Goal: Task Accomplishment & Management: Complete application form

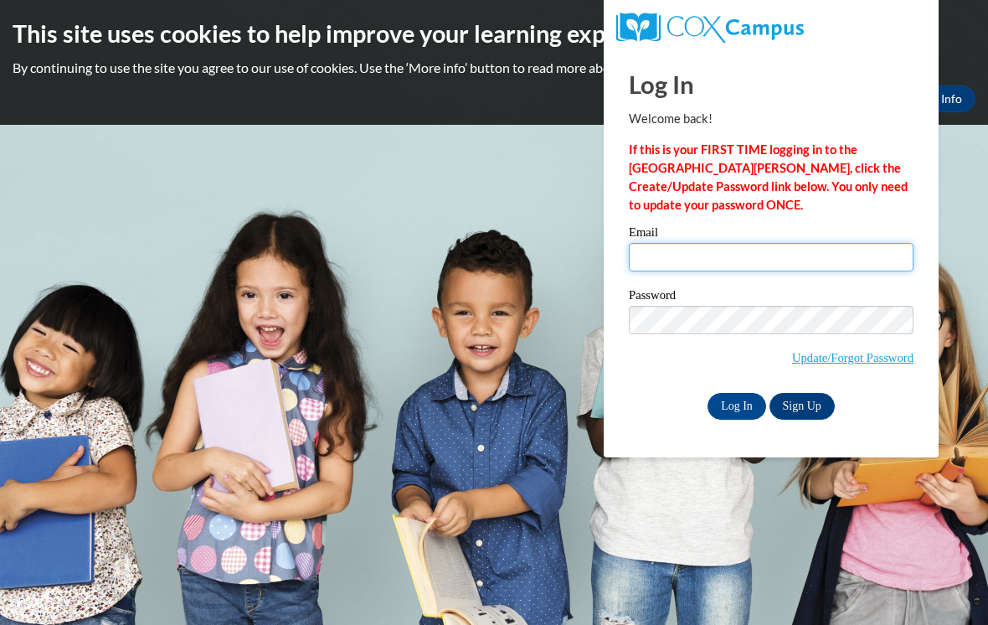
click at [818, 261] on input "Email" at bounding box center [771, 257] width 285 height 28
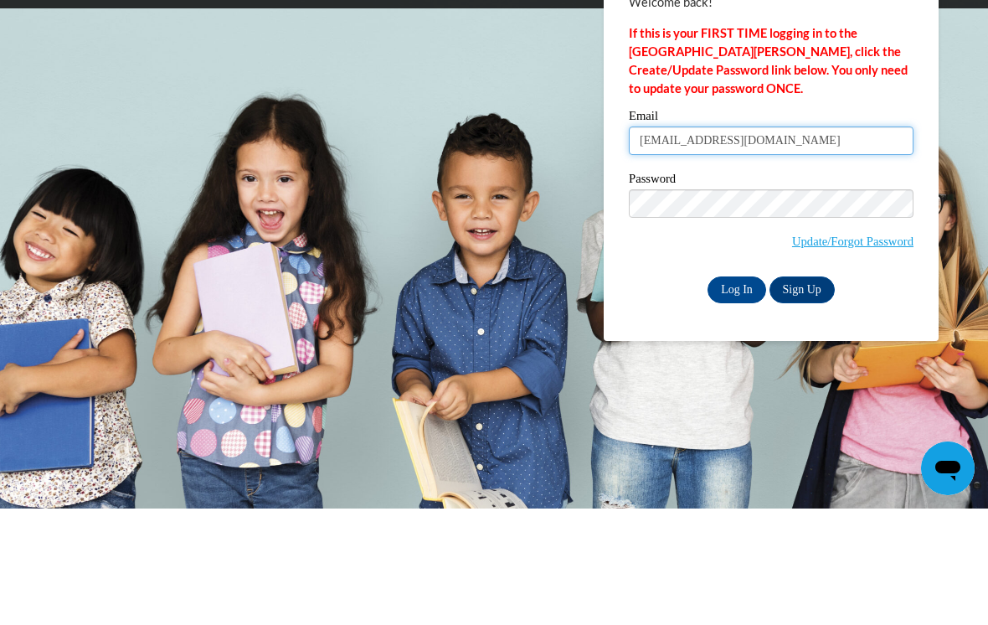
type input "preciousmomentseccdirector@gmail.com"
click at [961, 170] on body "This site uses cookies to help improve your learning experience. By continuing …" at bounding box center [494, 312] width 988 height 625
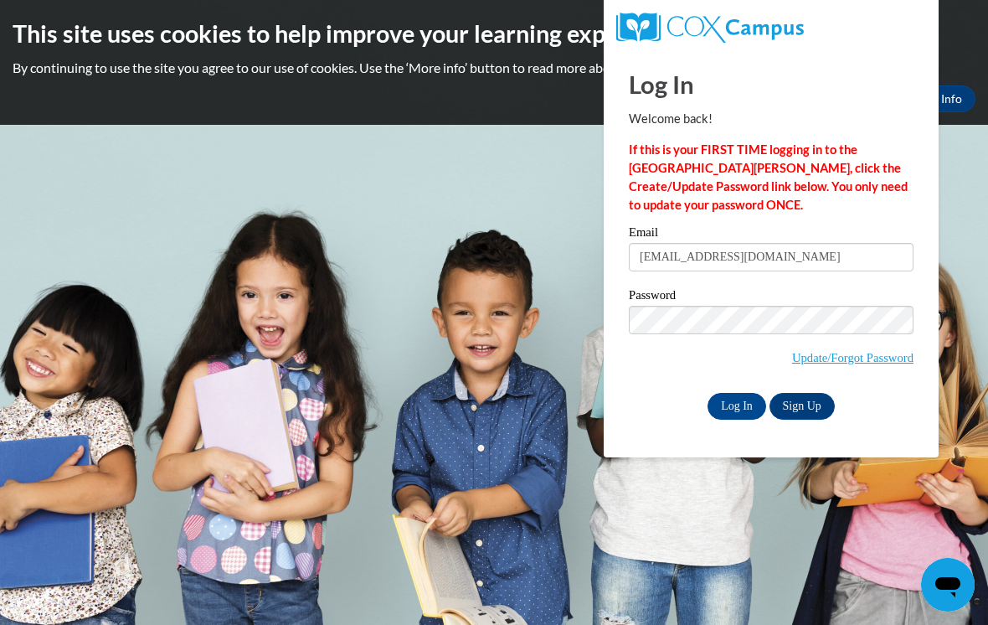
click at [741, 396] on input "Log In" at bounding box center [737, 406] width 59 height 27
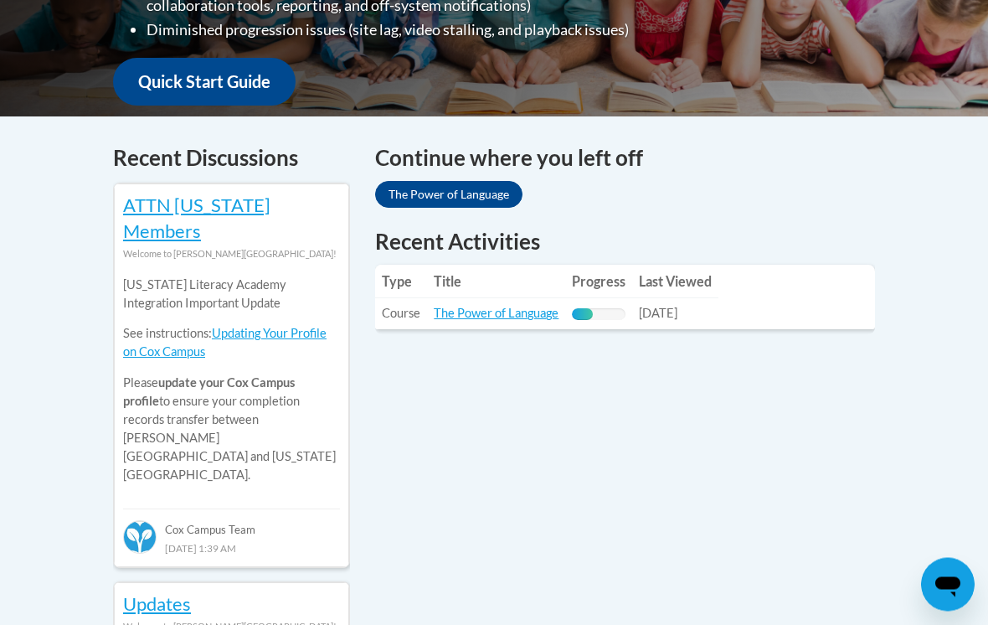
scroll to position [613, 0]
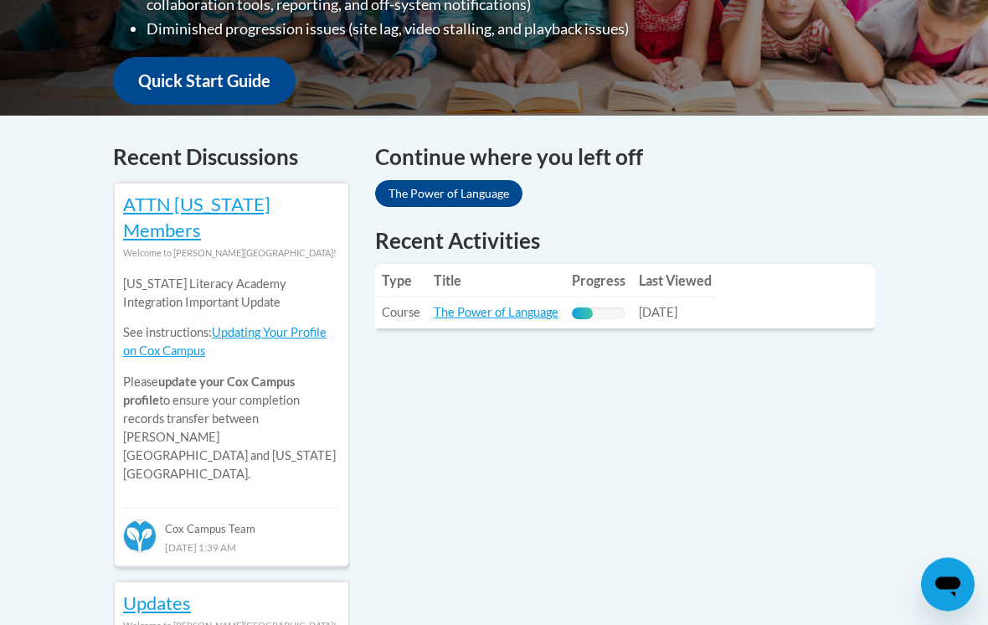
click at [547, 306] on link "The Power of Language" at bounding box center [496, 313] width 125 height 14
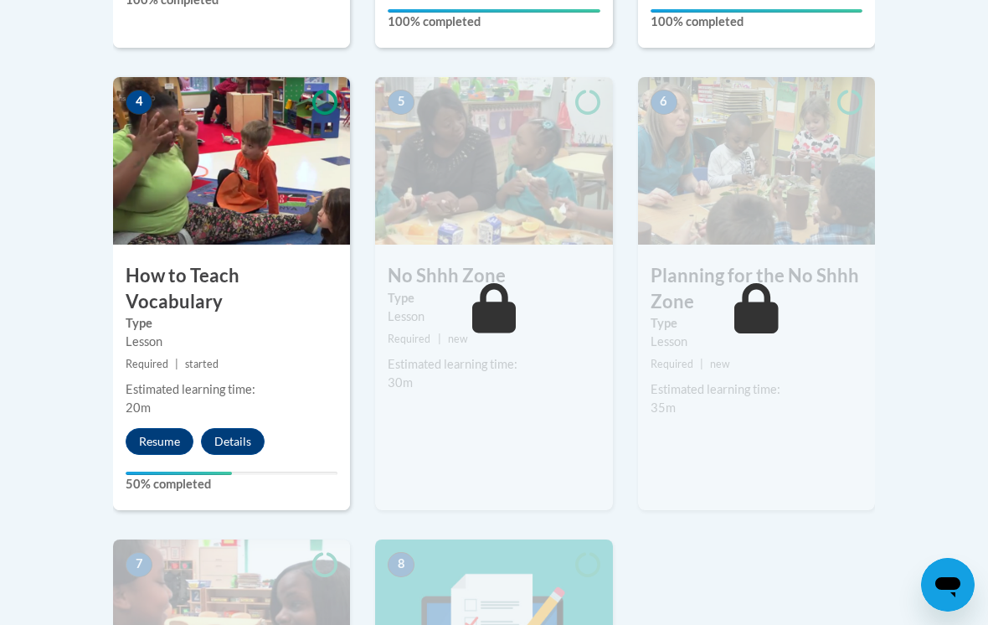
scroll to position [946, 0]
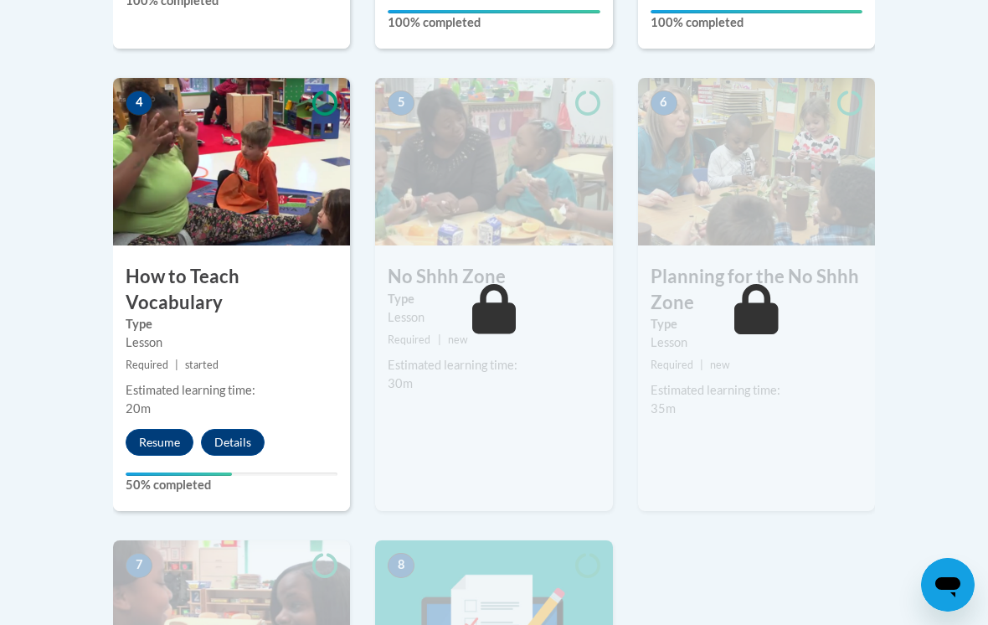
click at [157, 429] on button "Resume" at bounding box center [160, 442] width 68 height 27
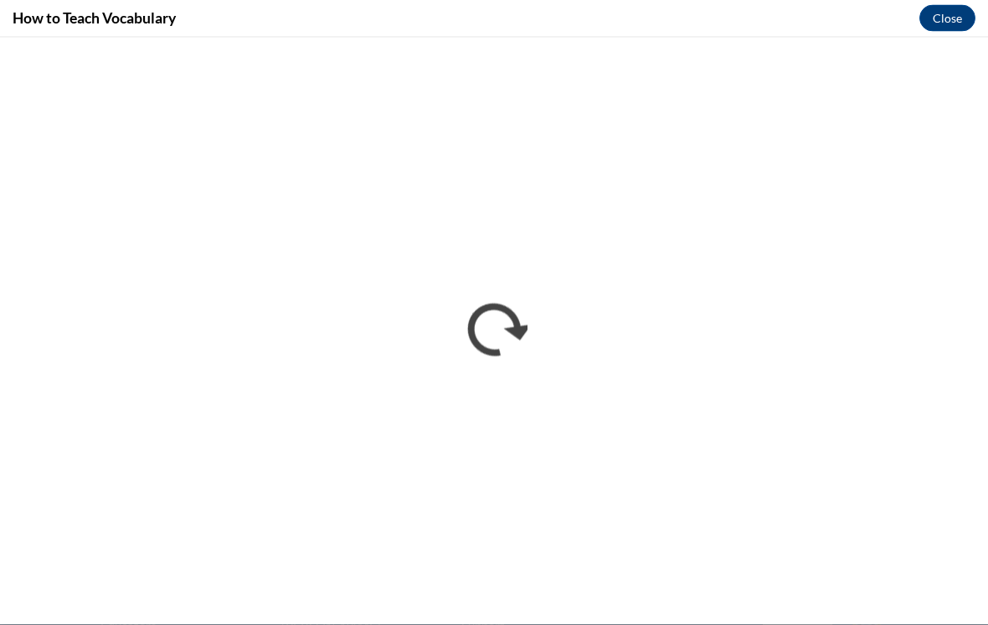
scroll to position [1485, 0]
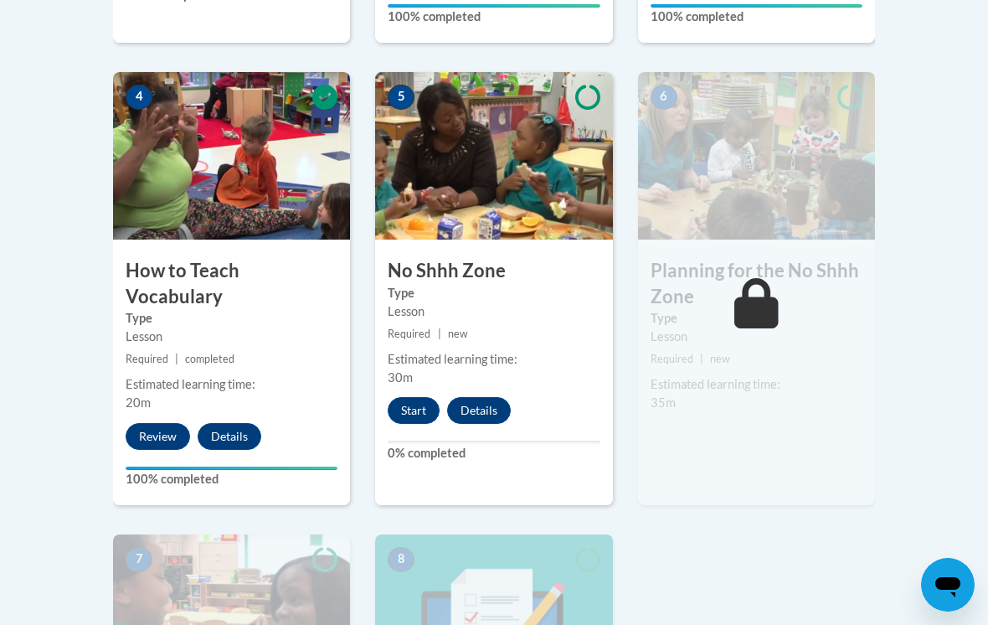
click at [415, 407] on button "Start" at bounding box center [414, 410] width 52 height 27
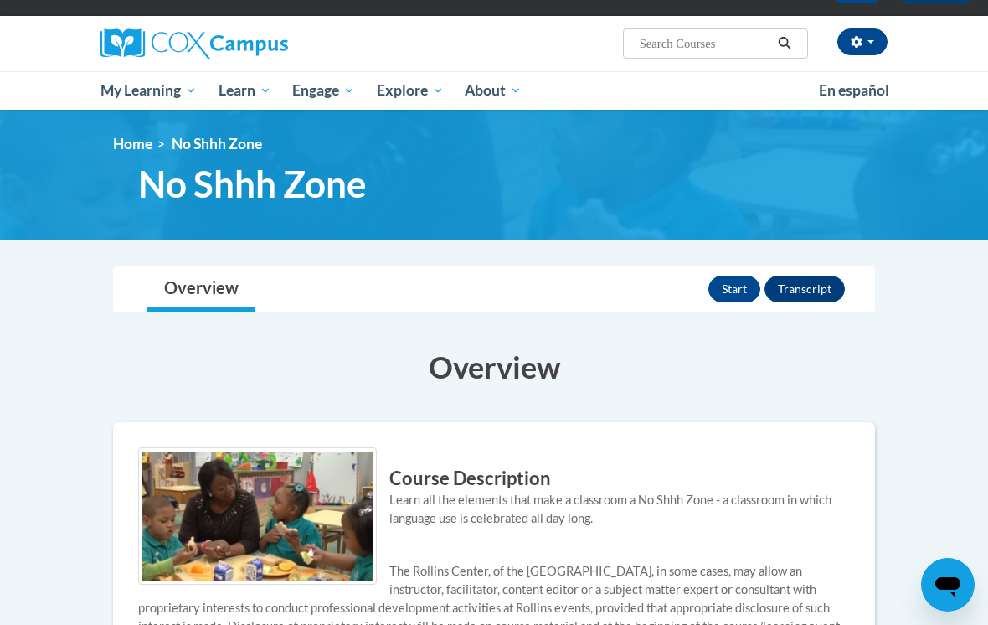
scroll to position [110, 0]
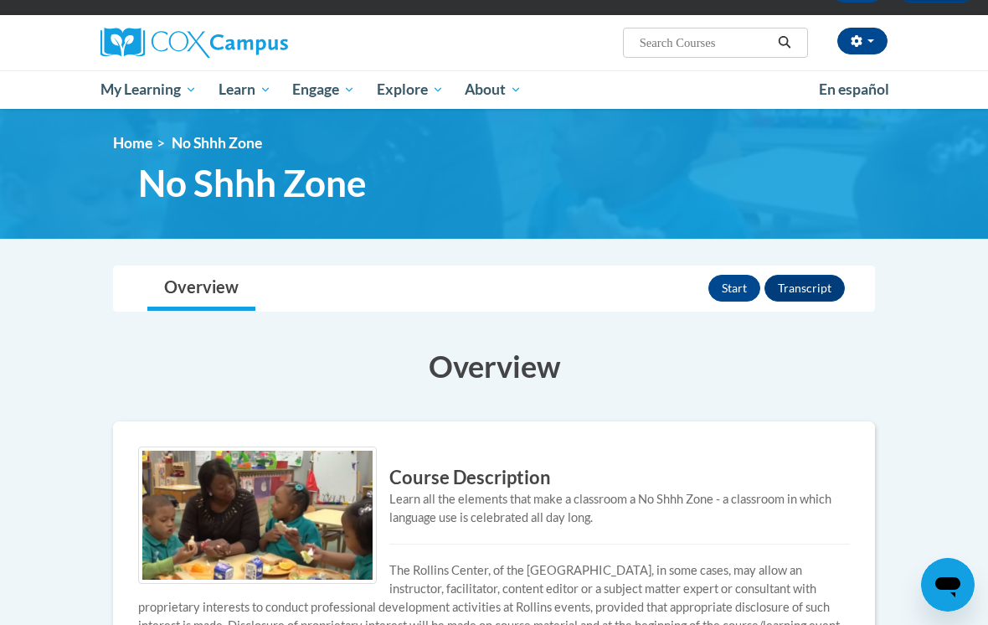
click at [740, 286] on button "Start" at bounding box center [735, 288] width 52 height 27
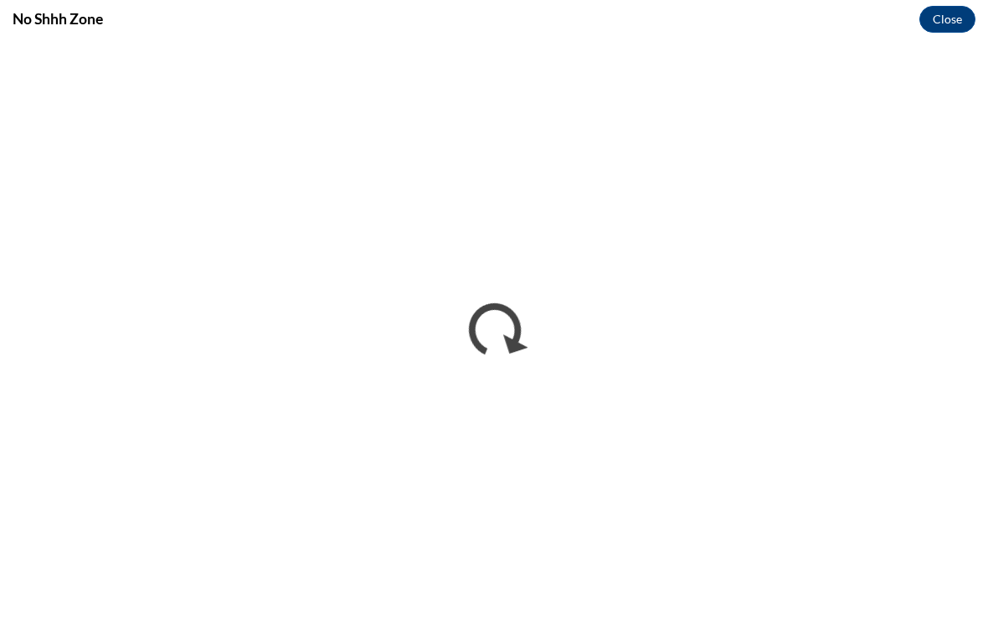
scroll to position [0, 0]
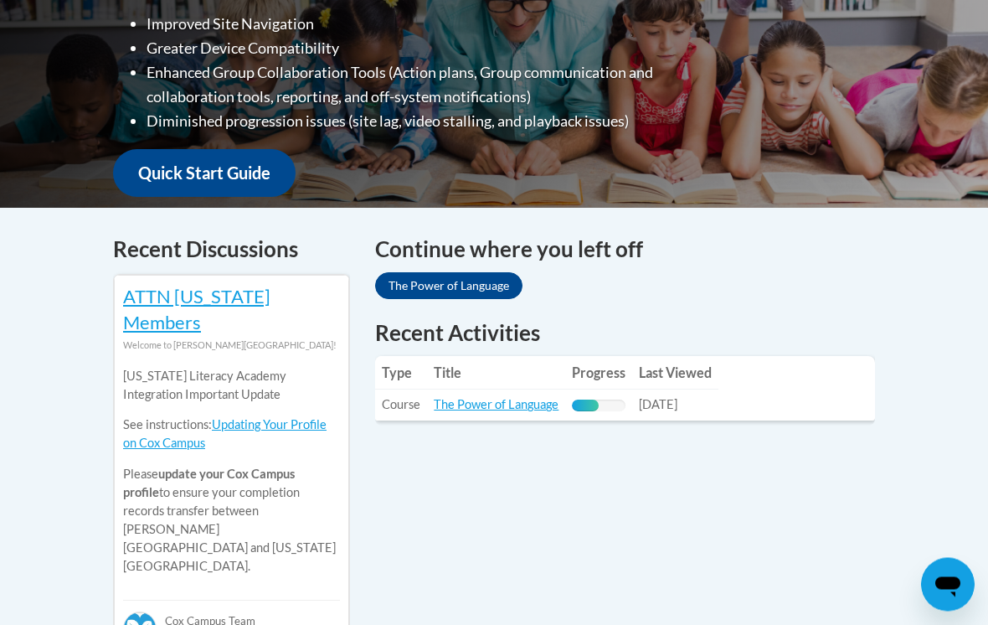
scroll to position [522, 0]
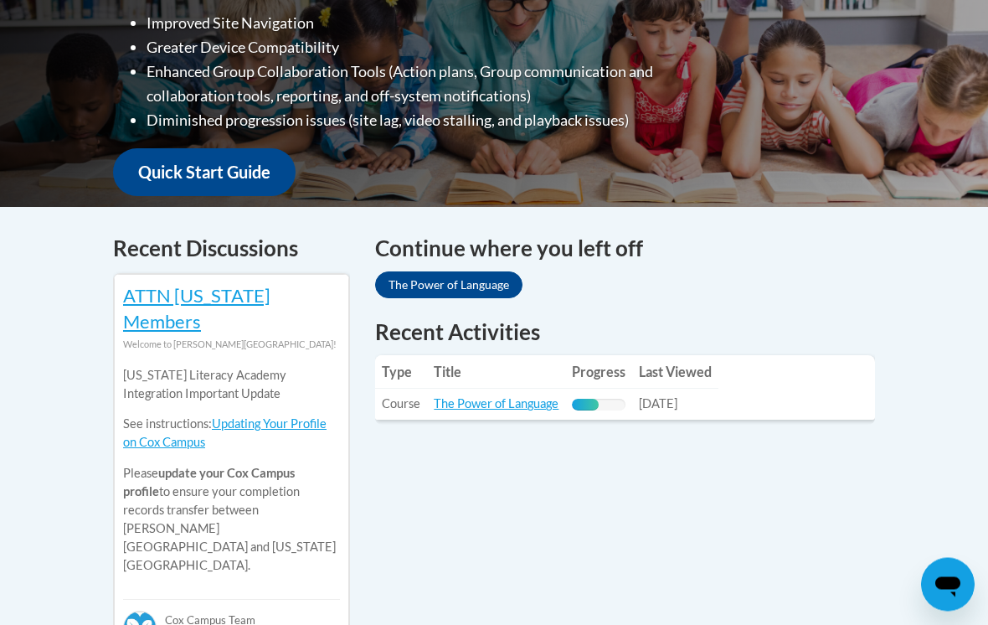
click at [518, 407] on link "The Power of Language" at bounding box center [496, 404] width 125 height 14
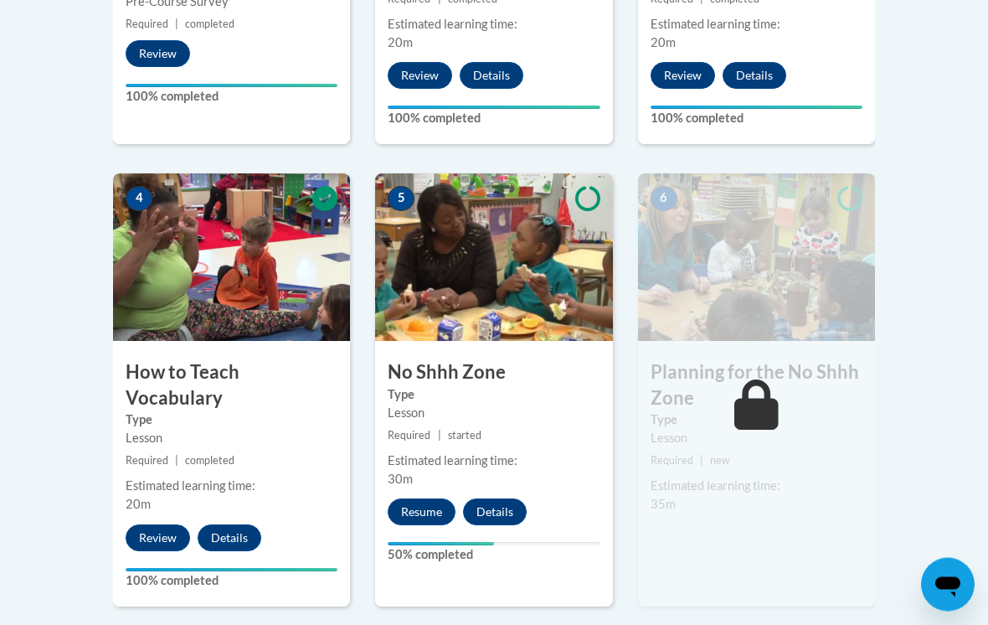
scroll to position [858, 0]
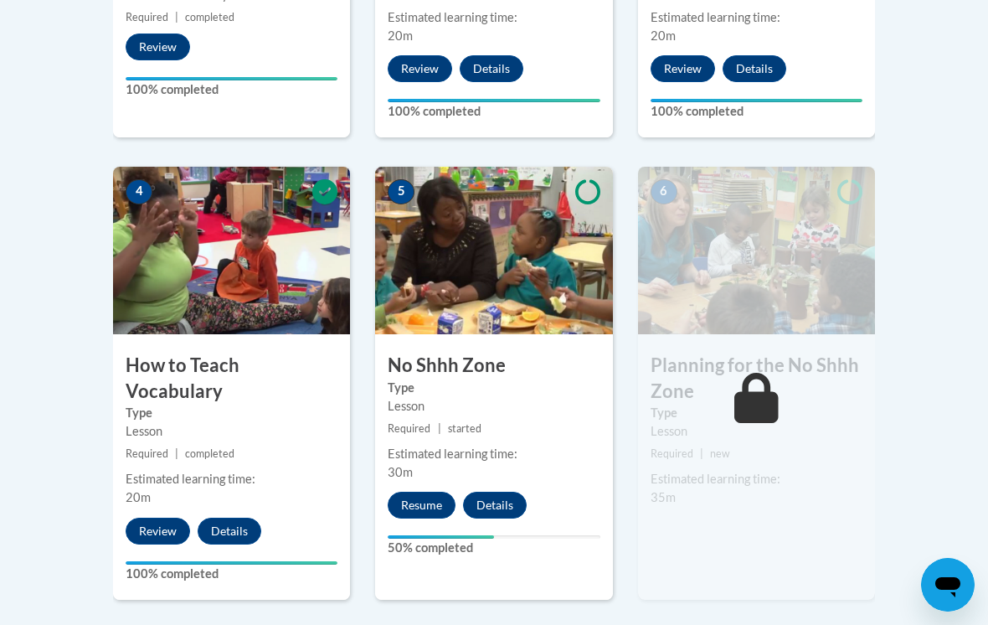
click at [422, 494] on button "Resume" at bounding box center [422, 505] width 68 height 27
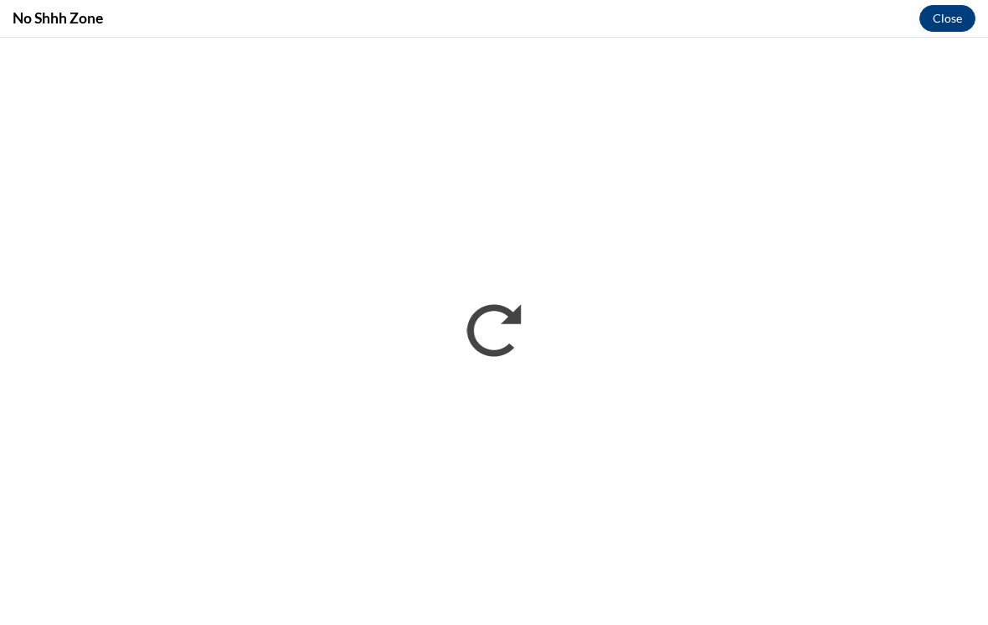
scroll to position [0, 0]
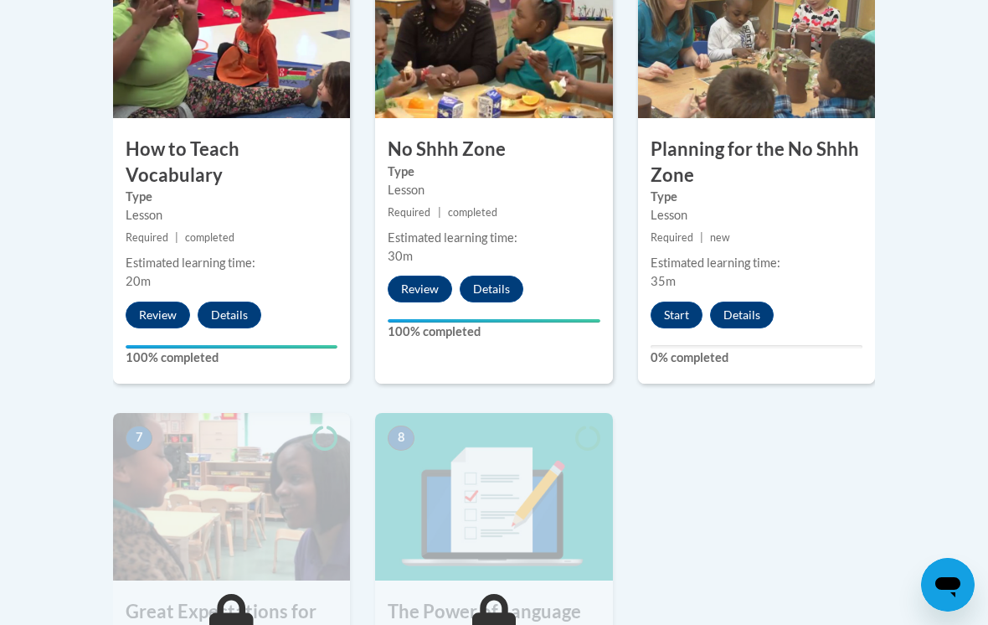
scroll to position [1095, 0]
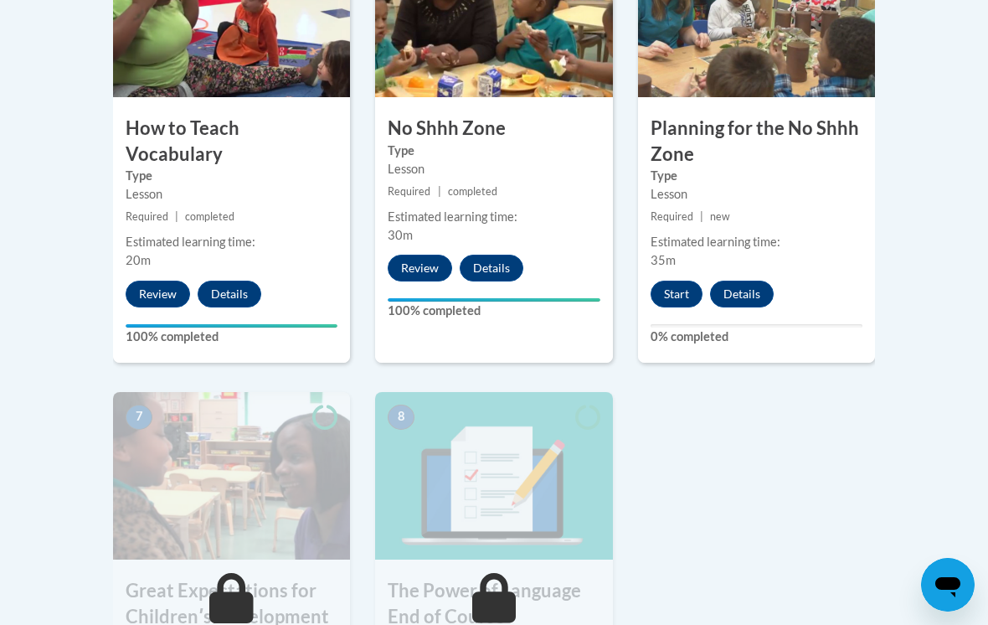
click at [679, 281] on button "Start" at bounding box center [677, 294] width 52 height 27
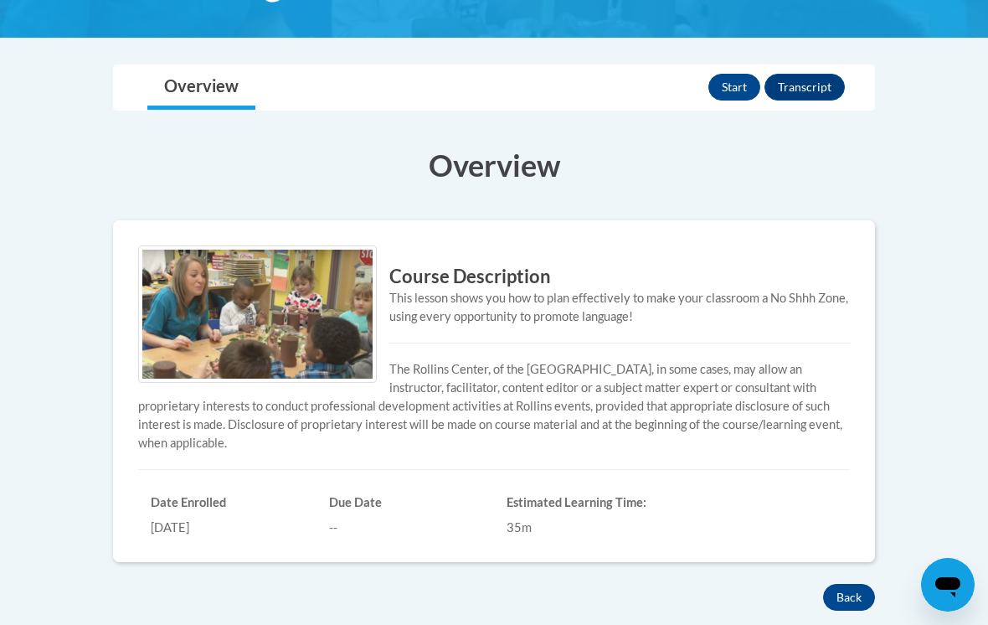
scroll to position [312, 0]
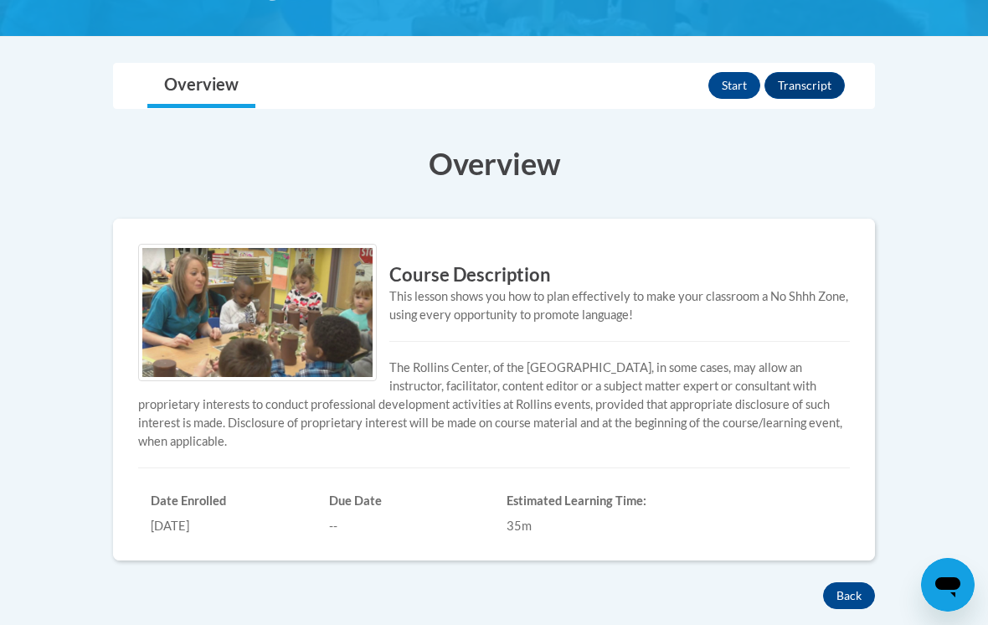
click at [731, 77] on button "Start" at bounding box center [735, 85] width 52 height 27
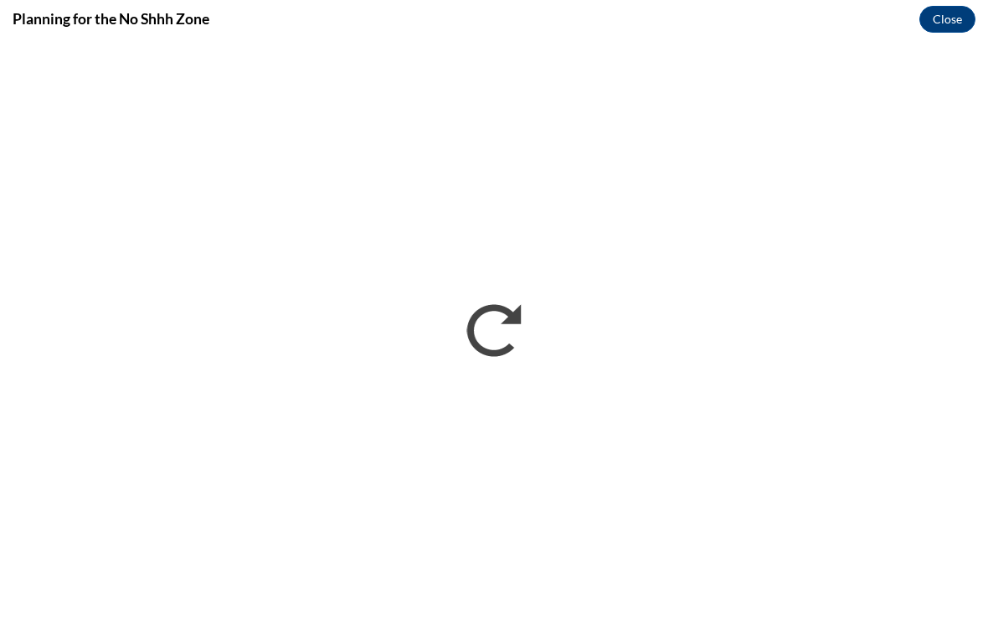
scroll to position [0, 0]
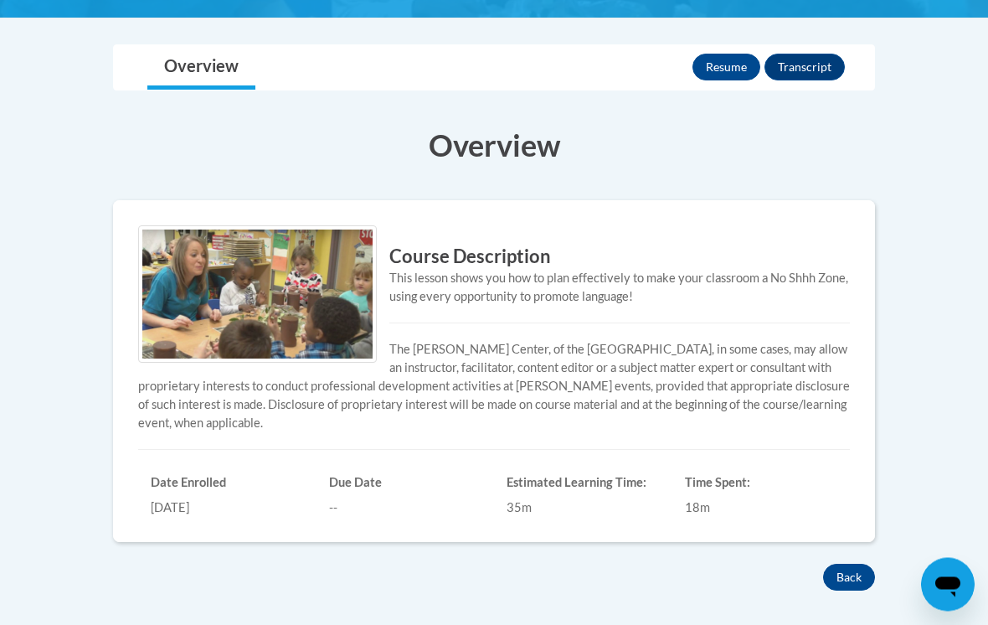
scroll to position [331, 0]
click at [716, 64] on button "Resume" at bounding box center [727, 67] width 68 height 27
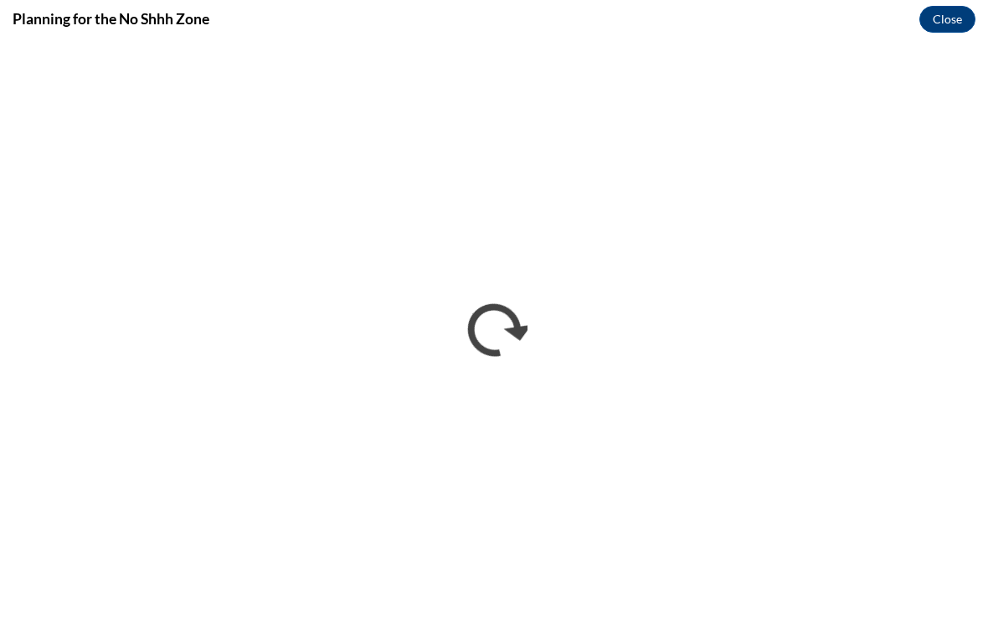
scroll to position [0, 0]
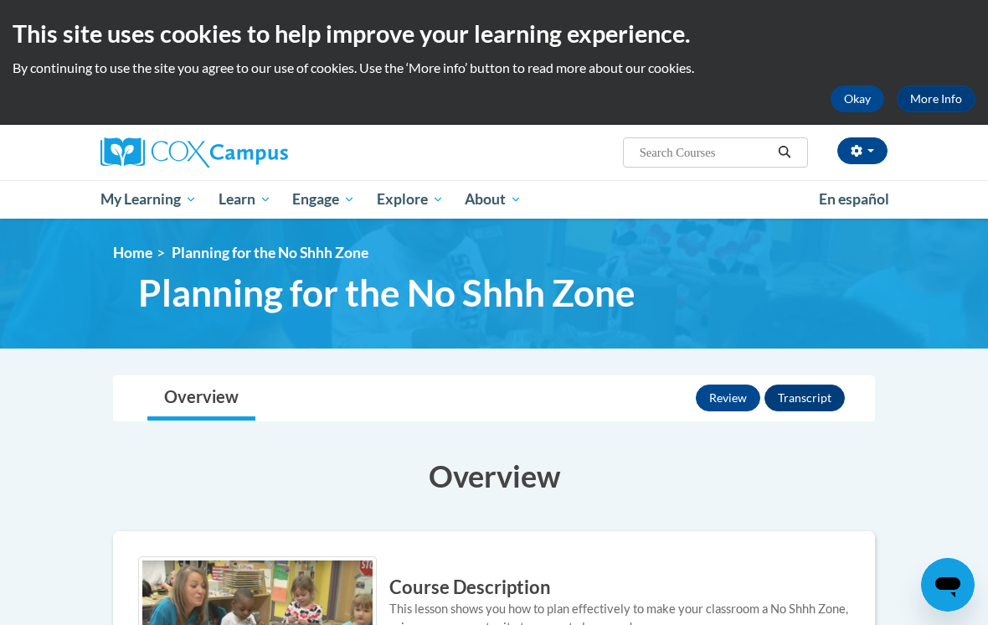
click at [721, 394] on button "Review" at bounding box center [728, 397] width 64 height 27
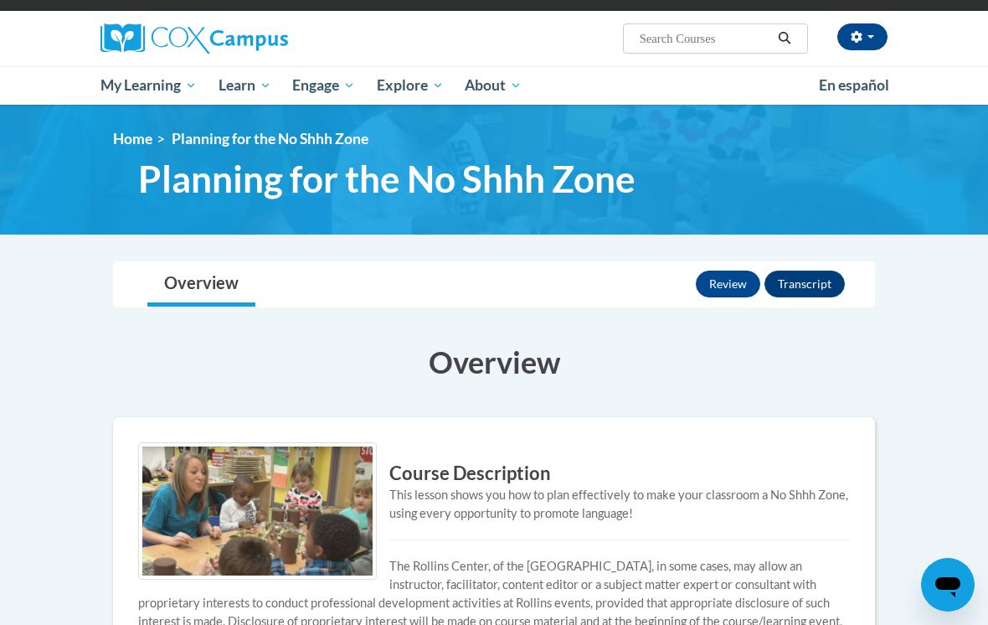
scroll to position [115, 0]
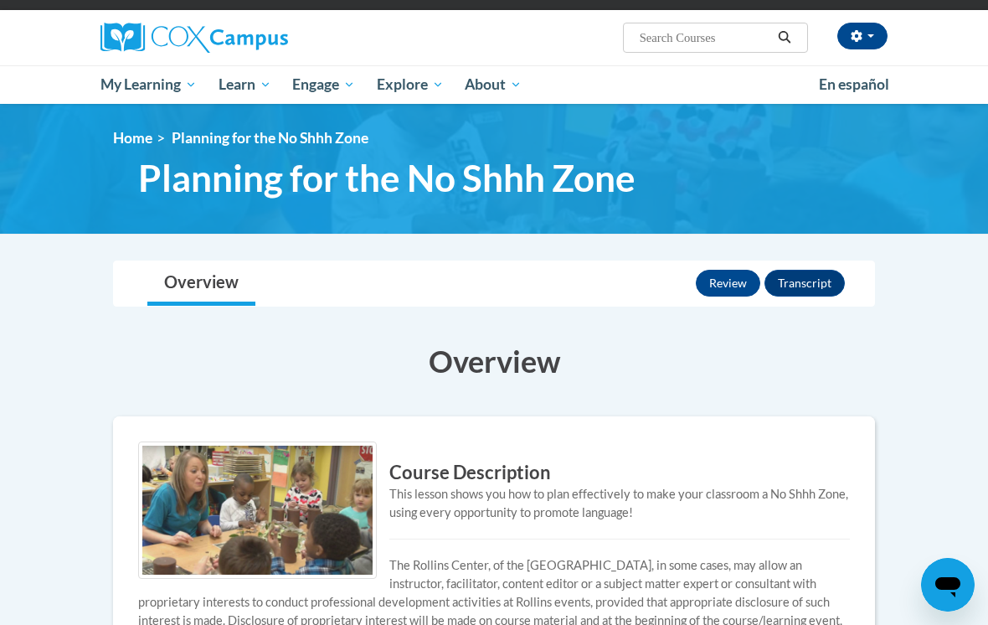
click at [731, 282] on button "Review" at bounding box center [728, 283] width 64 height 27
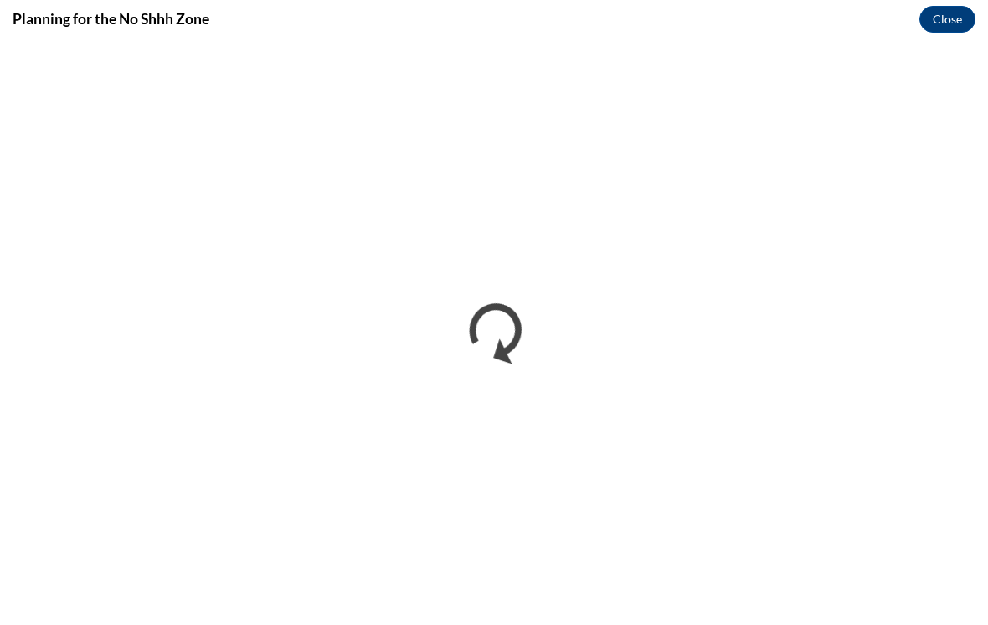
scroll to position [0, 0]
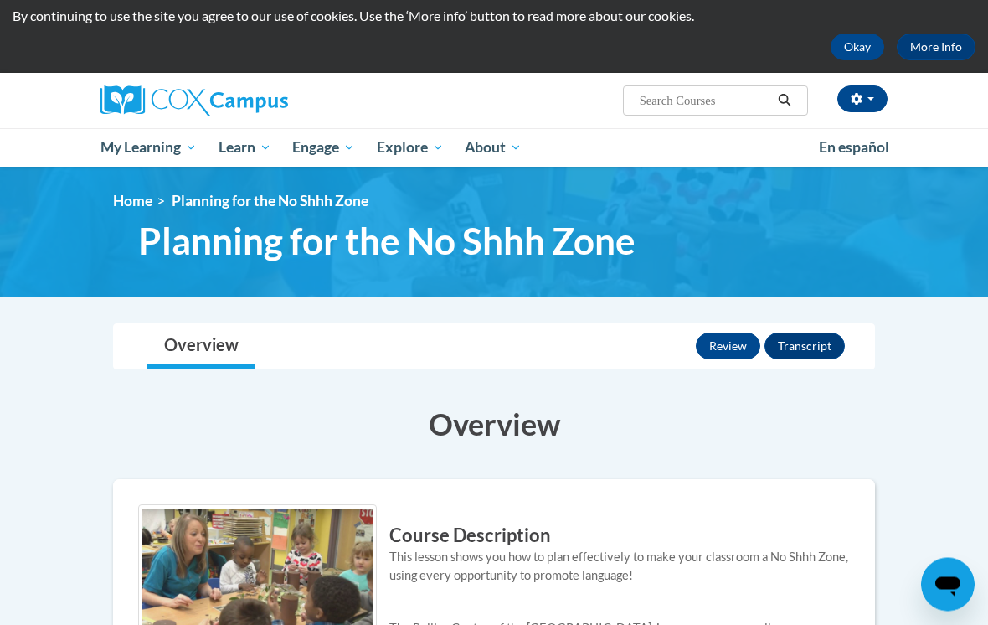
scroll to position [46, 0]
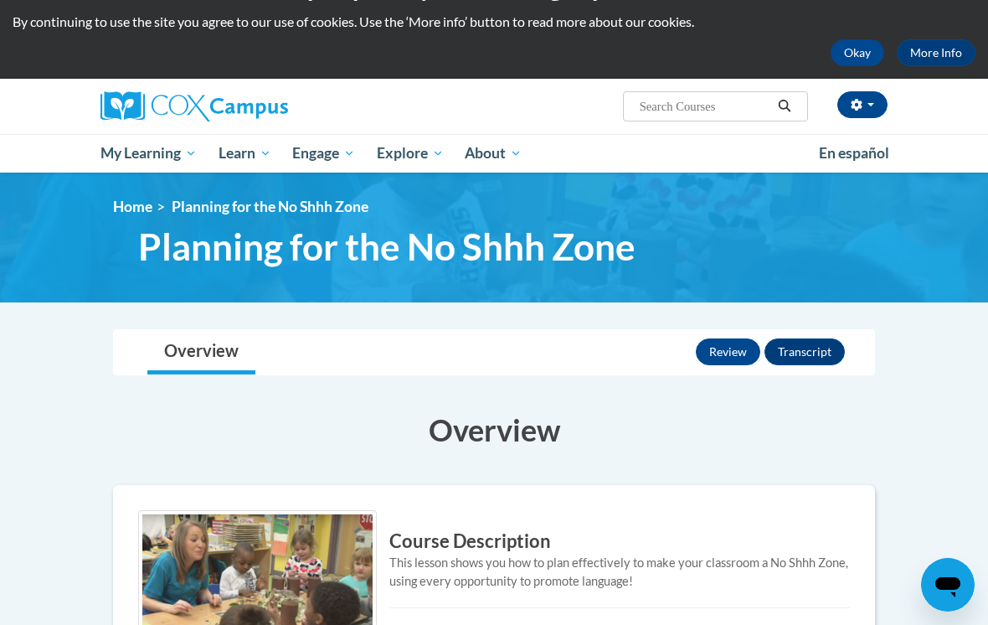
click at [0, 0] on span "My Course Progress" at bounding box center [0, 0] width 0 height 0
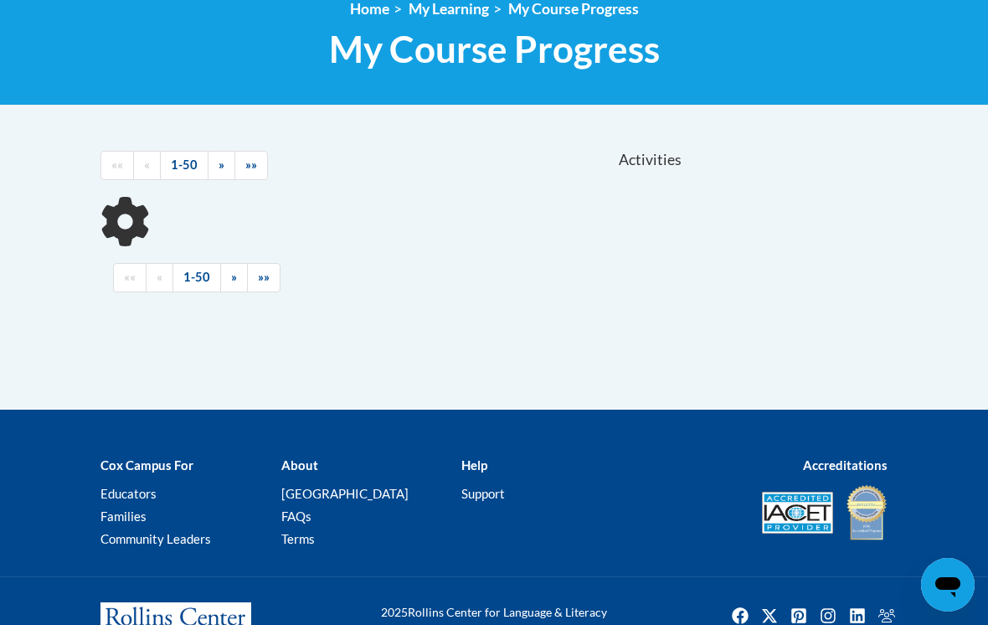
scroll to position [276, 0]
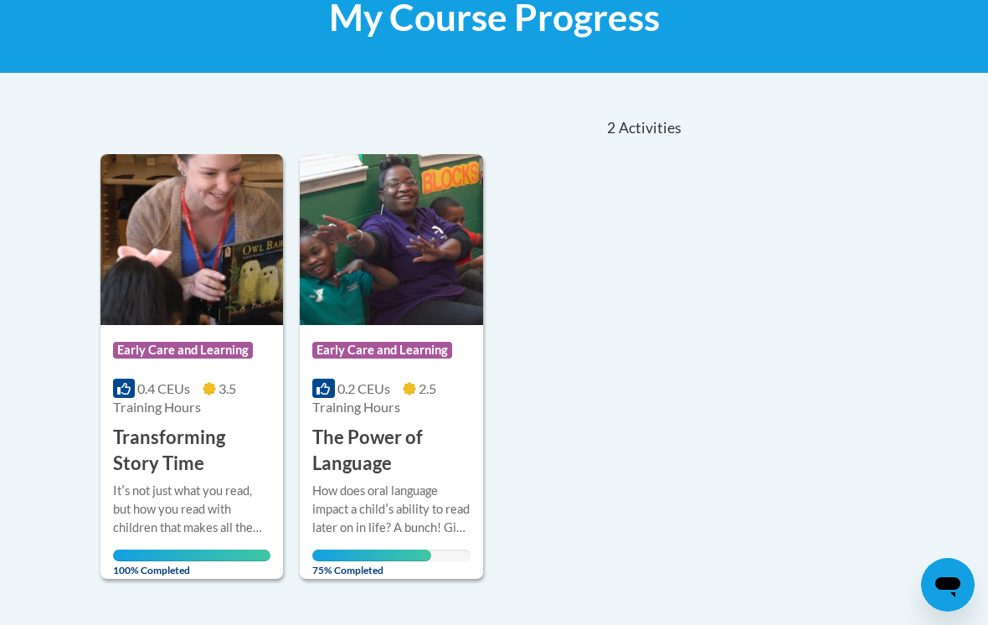
click at [383, 545] on div "How does oral language impact a childʹs ability to read later on in life? A bun…" at bounding box center [390, 522] width 157 height 80
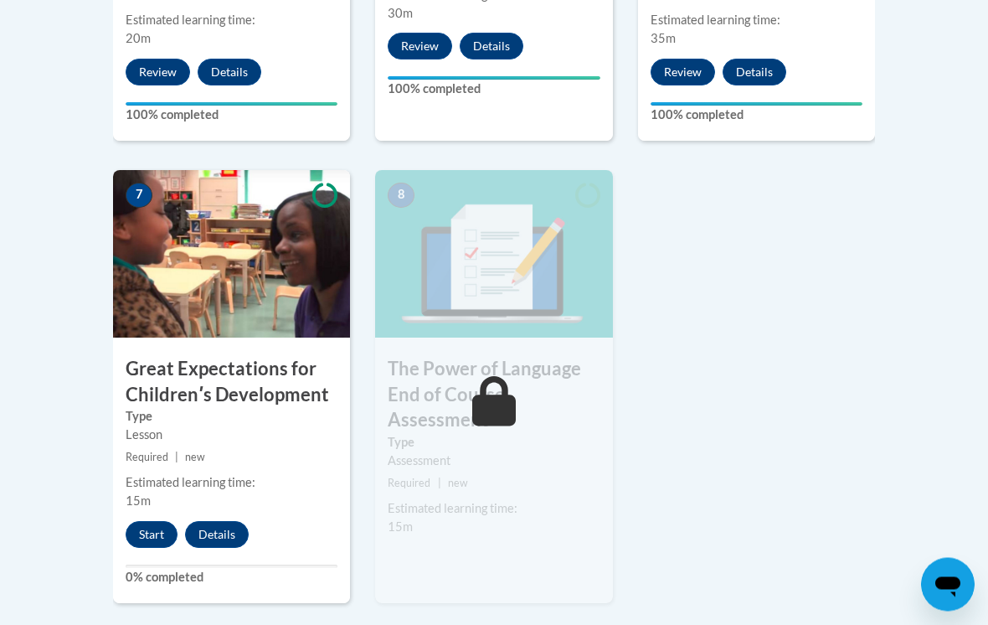
scroll to position [1317, 0]
click at [150, 536] on button "Start" at bounding box center [152, 534] width 52 height 27
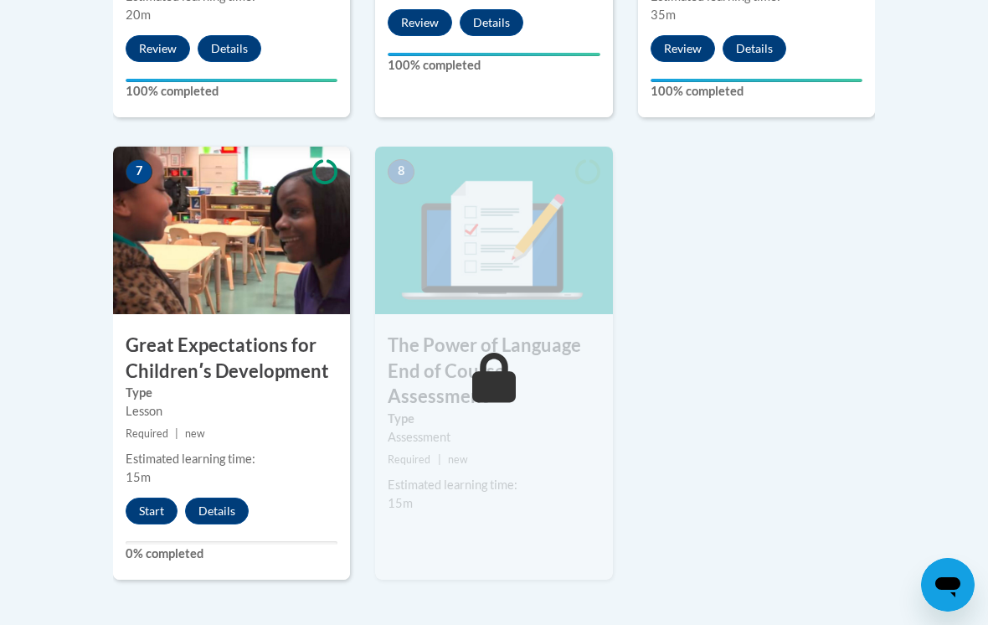
scroll to position [1343, 0]
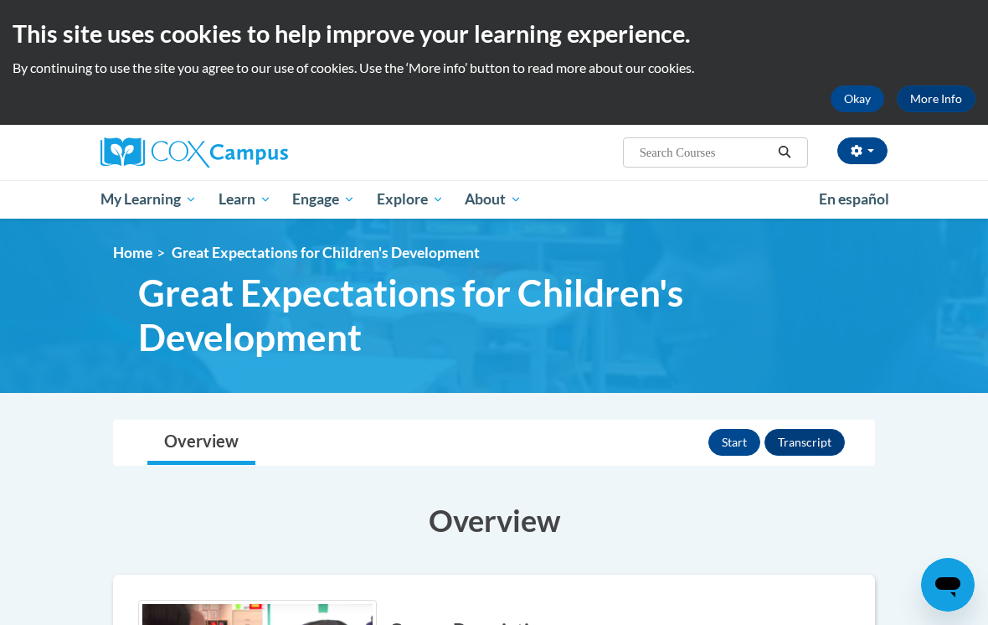
click at [740, 442] on button "Start" at bounding box center [735, 442] width 52 height 27
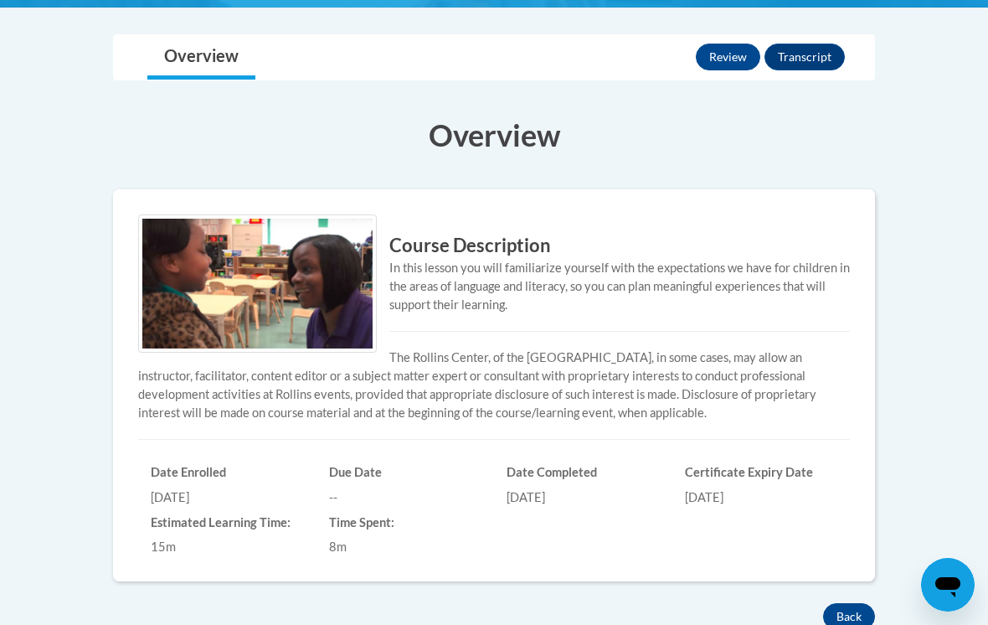
scroll to position [389, 0]
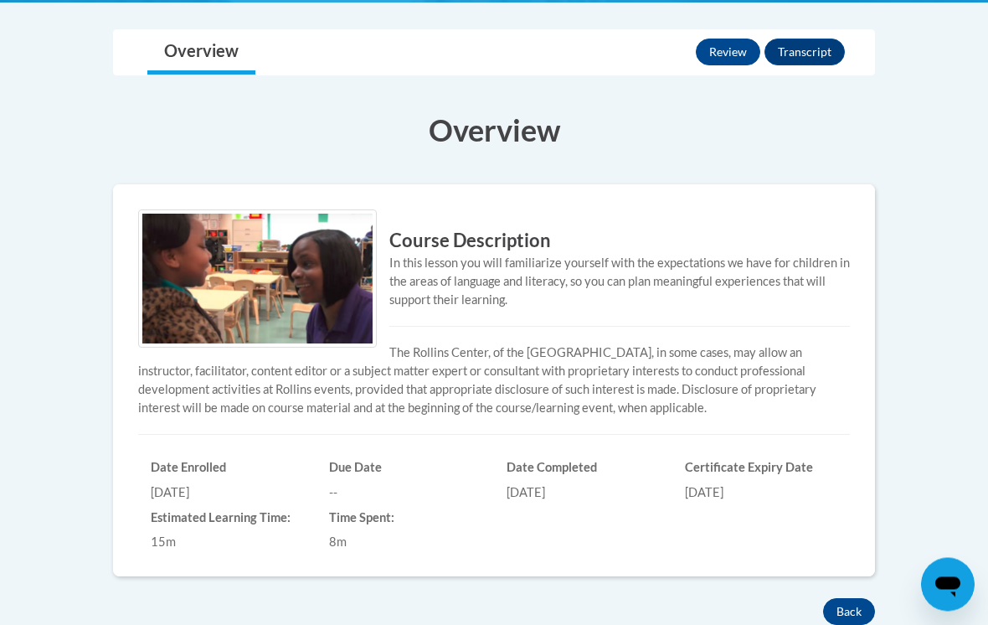
click at [729, 49] on button "Review" at bounding box center [728, 52] width 64 height 27
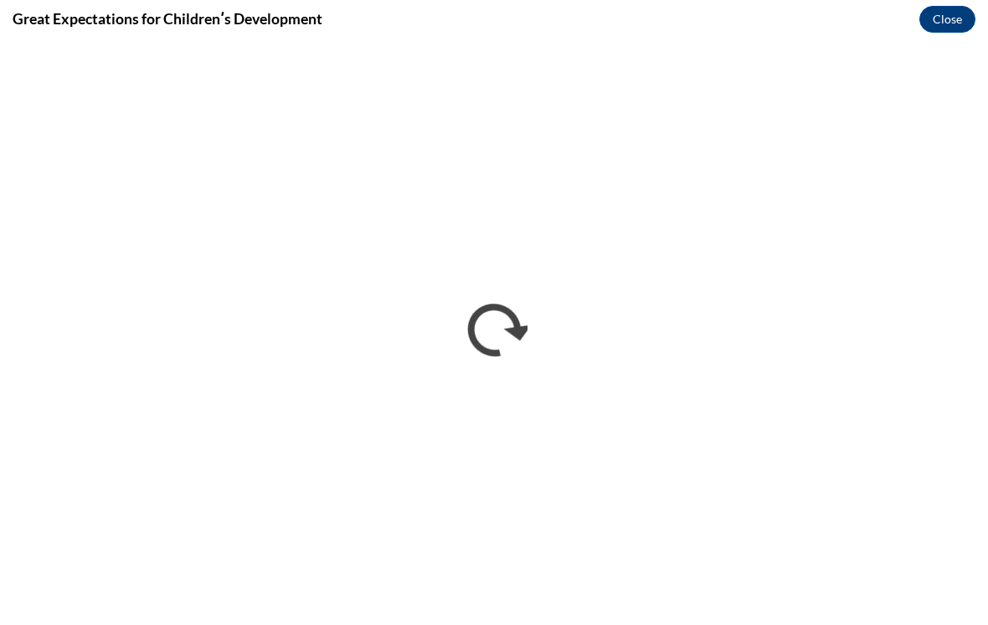
scroll to position [0, 0]
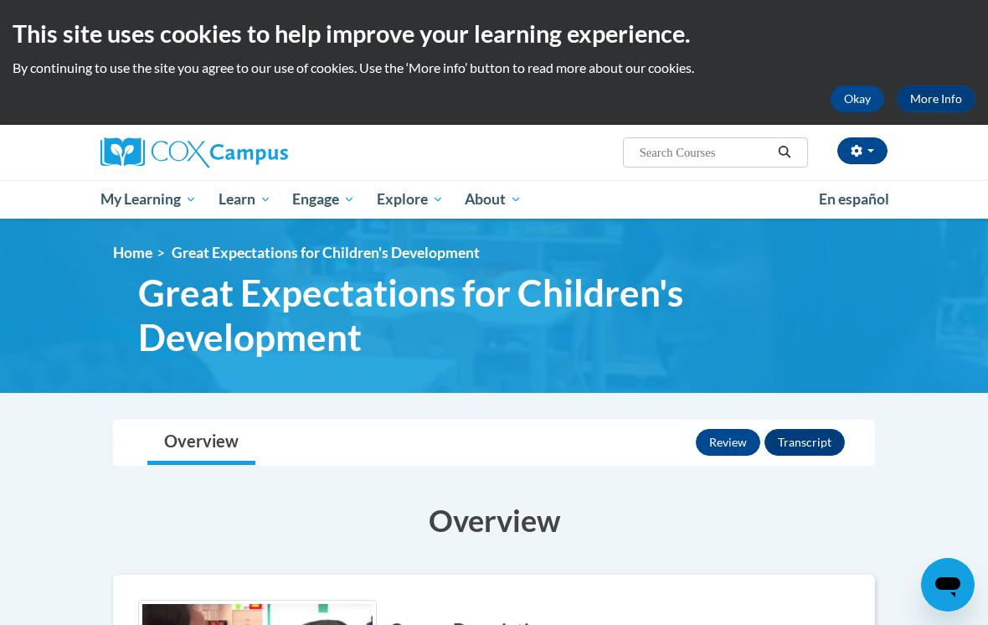
click at [0, 0] on span "My Course Progress" at bounding box center [0, 0] width 0 height 0
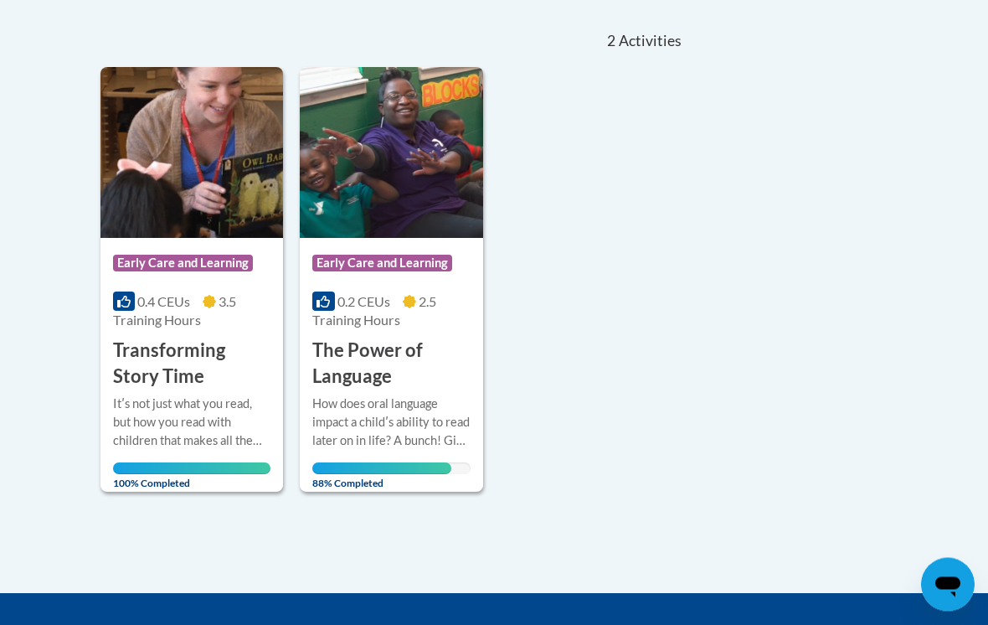
scroll to position [364, 0]
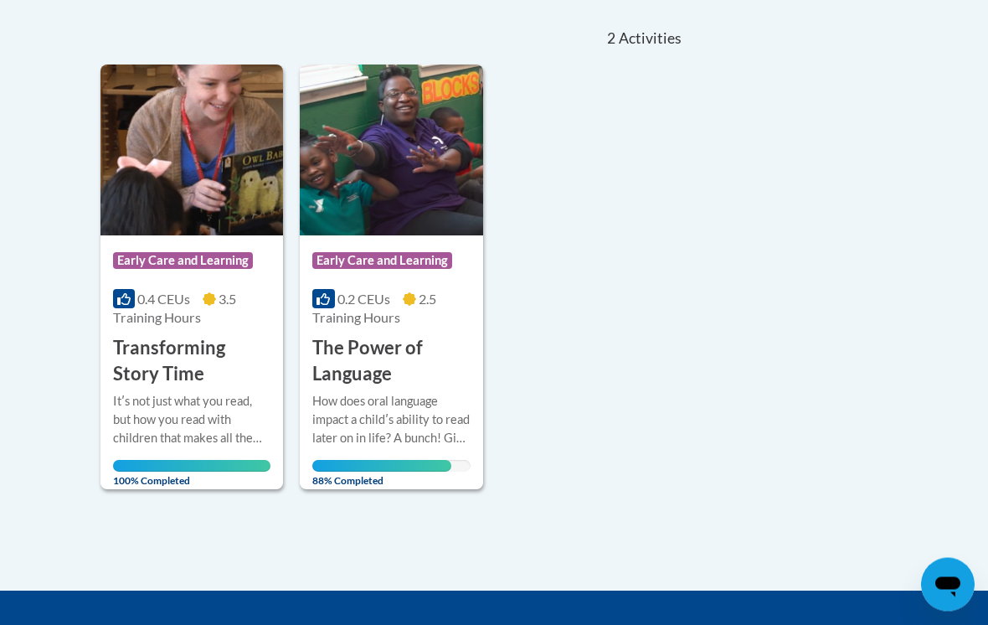
click at [375, 419] on div "How does oral language impact a childʹs ability to read later on in life? A bun…" at bounding box center [390, 420] width 157 height 55
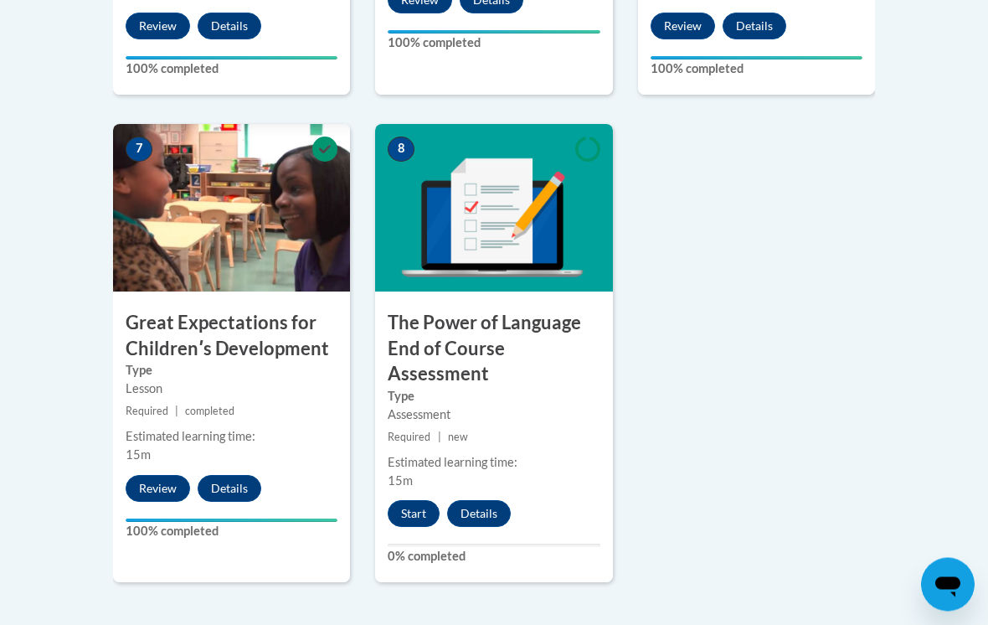
scroll to position [1366, 0]
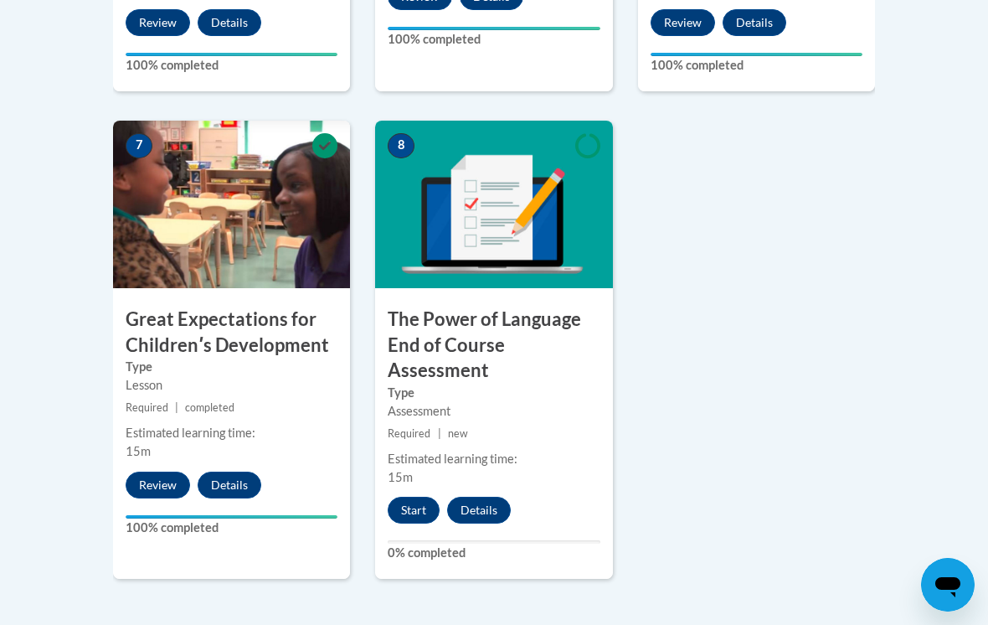
click at [537, 425] on small "Required | new" at bounding box center [493, 434] width 237 height 18
click at [490, 321] on h3 "The Power of Language End of Course Assessment" at bounding box center [493, 345] width 237 height 77
click at [394, 504] on button "Start" at bounding box center [414, 510] width 52 height 27
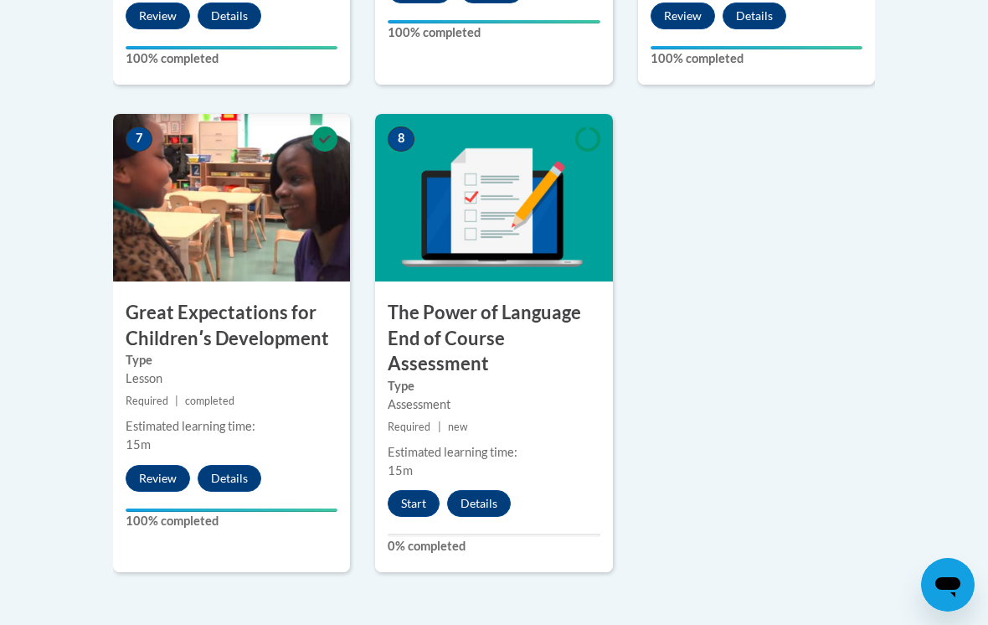
scroll to position [1392, 0]
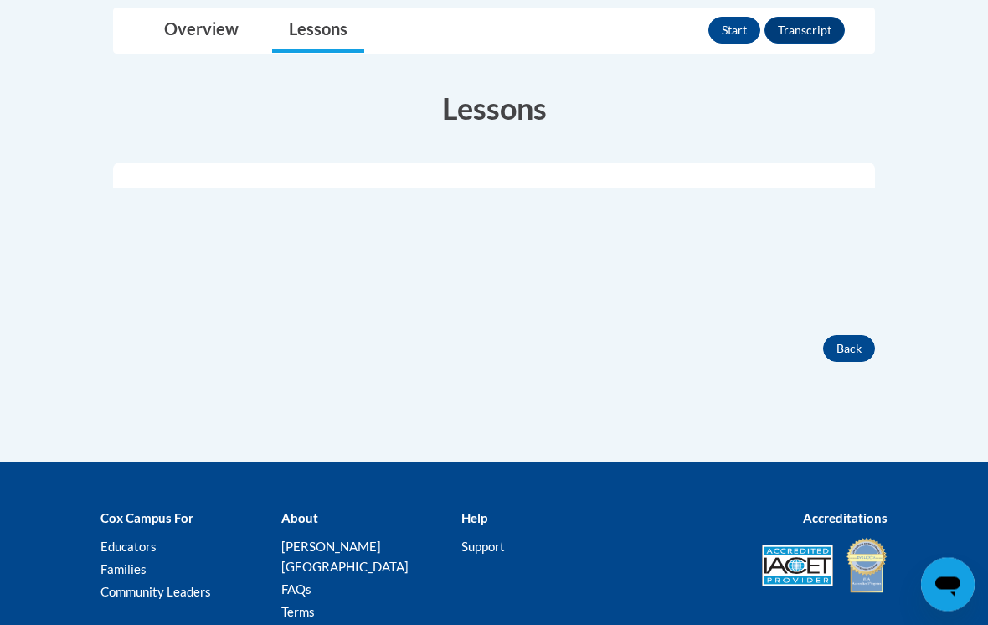
scroll to position [412, 0]
click at [735, 34] on button "Start" at bounding box center [735, 30] width 52 height 27
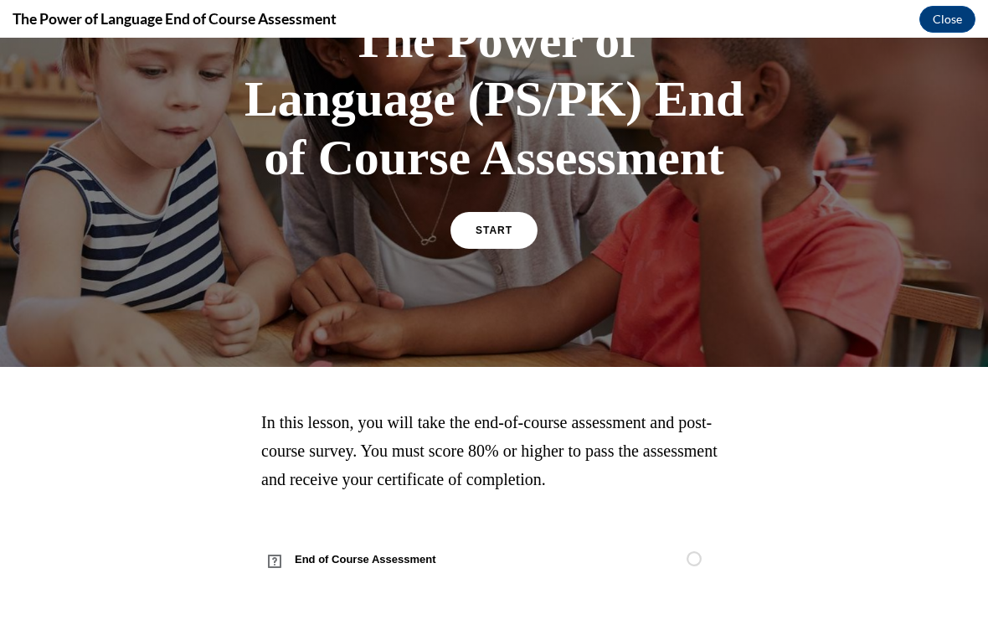
scroll to position [150, 0]
click at [496, 227] on span "START" at bounding box center [494, 230] width 37 height 12
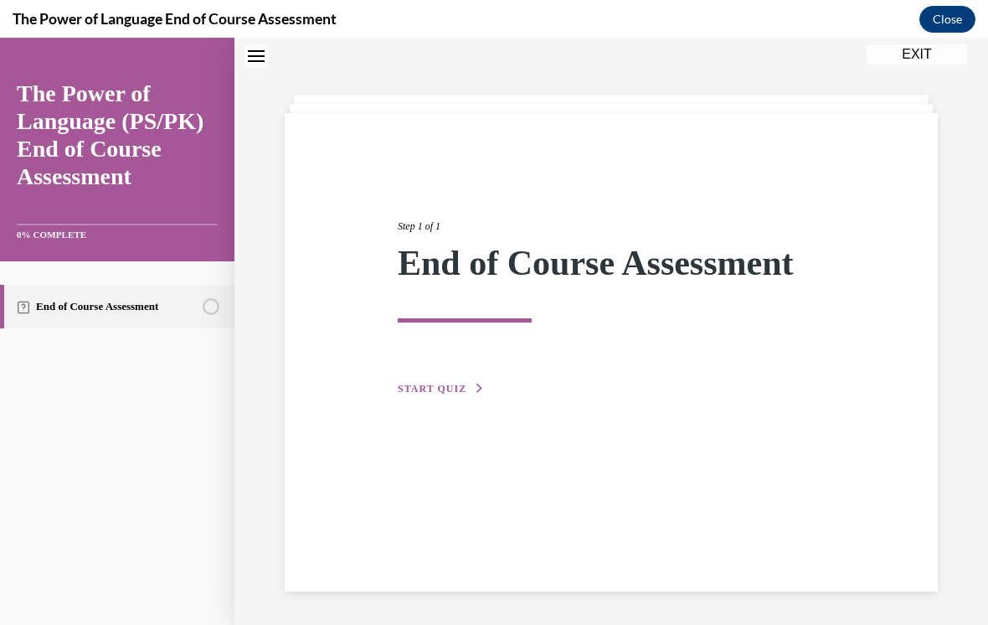
scroll to position [53, 0]
click at [436, 394] on span "START QUIZ" at bounding box center [432, 389] width 69 height 12
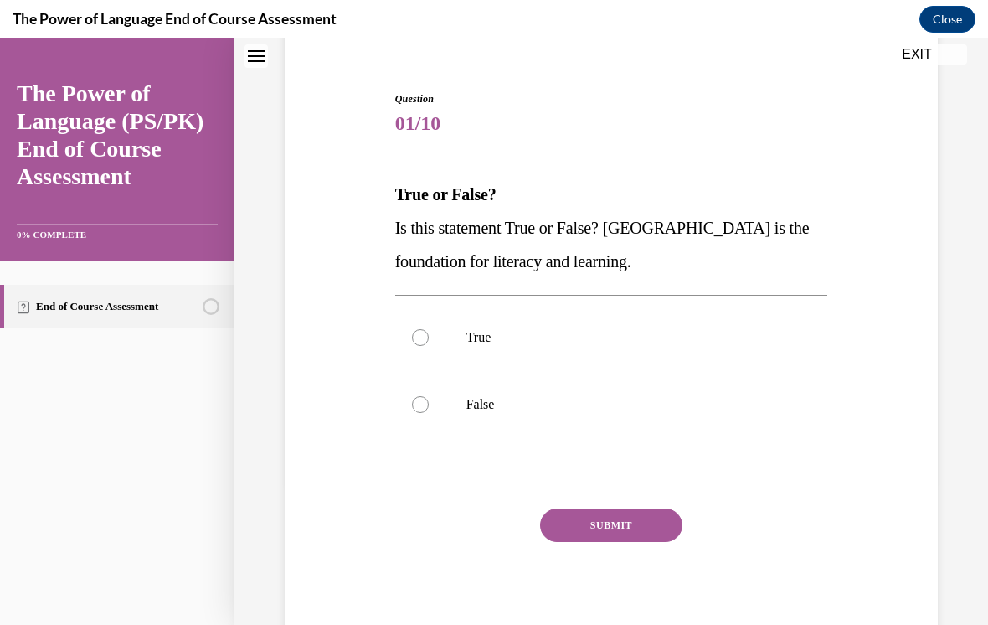
scroll to position [142, 0]
click at [467, 334] on p "True" at bounding box center [627, 337] width 320 height 17
click at [429, 334] on input "True" at bounding box center [420, 337] width 17 height 17
radio input "true"
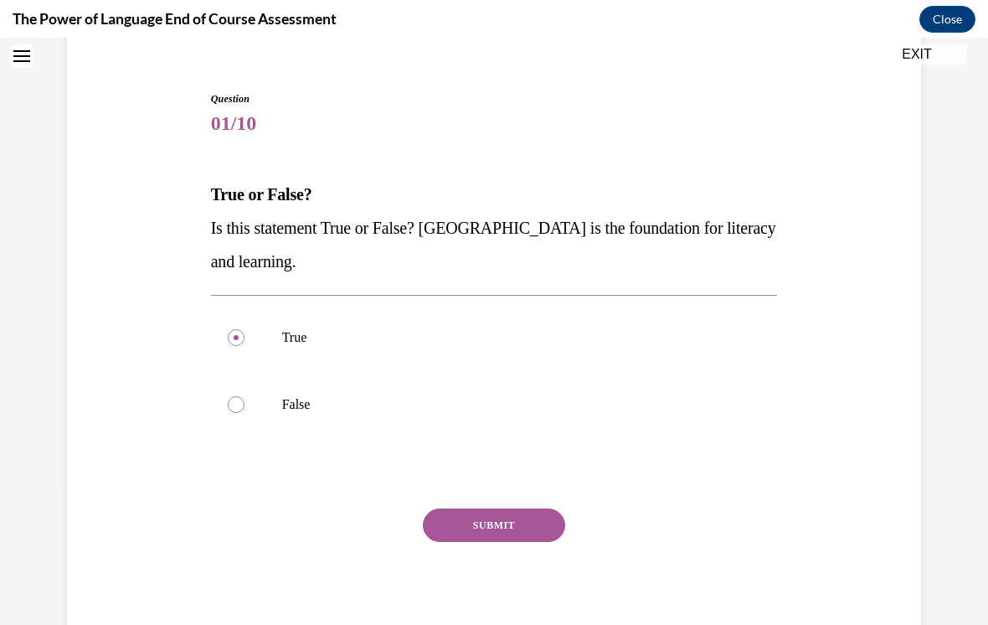
click at [504, 521] on button "SUBMIT" at bounding box center [494, 525] width 142 height 34
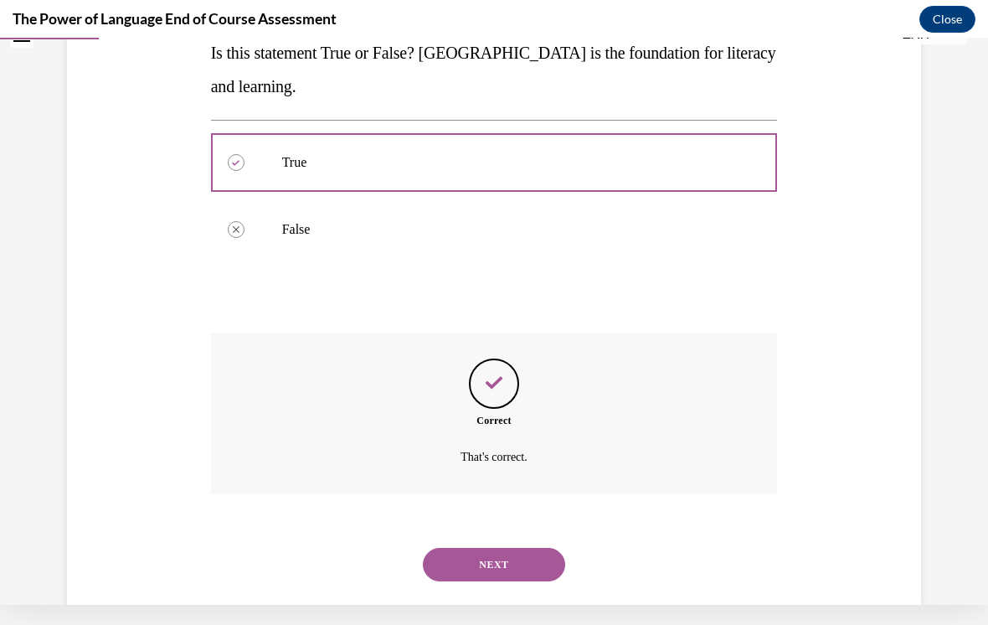
scroll to position [311, 0]
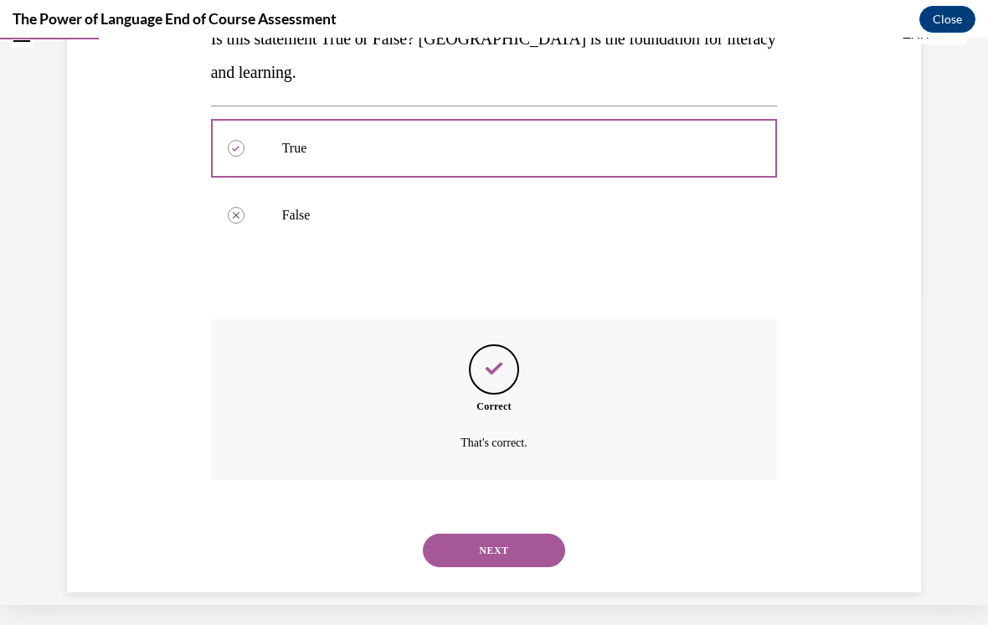
click at [467, 534] on button "NEXT" at bounding box center [494, 551] width 142 height 34
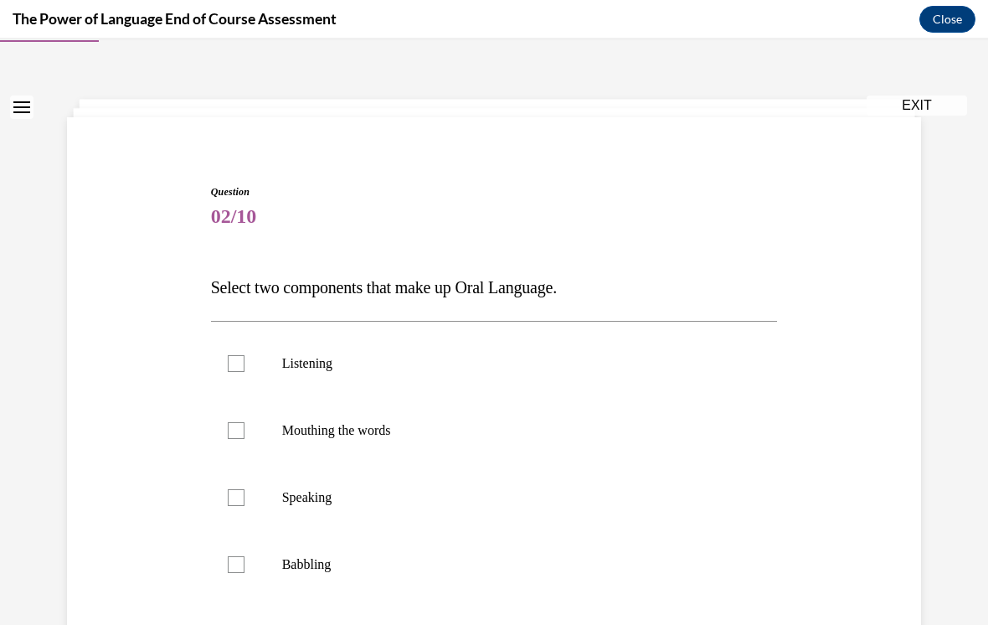
scroll to position [67, 0]
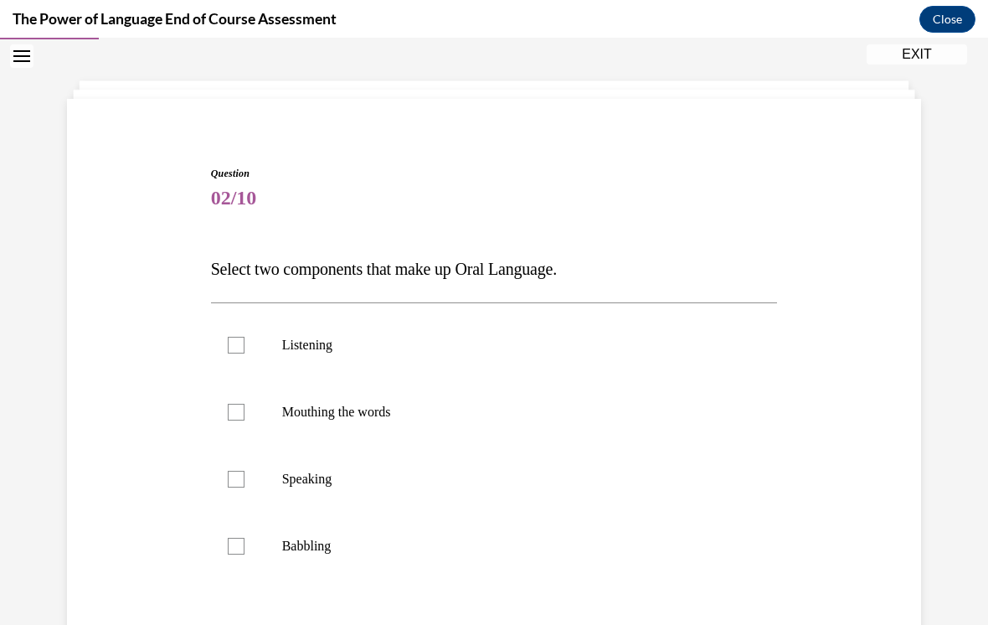
click at [347, 352] on p "Listening" at bounding box center [509, 345] width 454 height 17
click at [245, 352] on input "Listening" at bounding box center [236, 345] width 17 height 17
checkbox input "true"
click at [374, 497] on label "Speaking" at bounding box center [494, 479] width 567 height 67
click at [245, 487] on input "Speaking" at bounding box center [236, 479] width 17 height 17
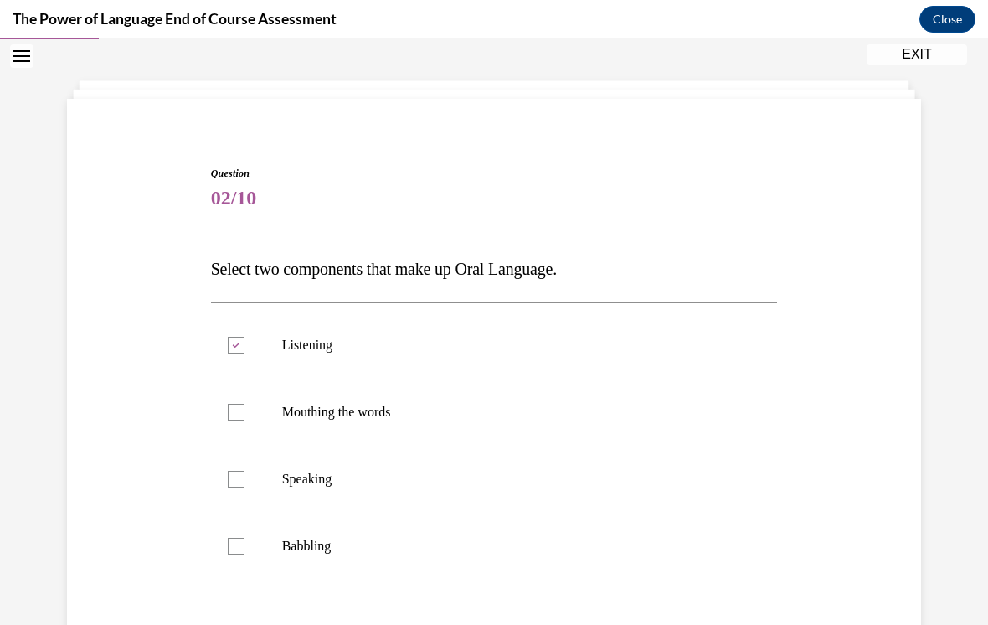
checkbox input "true"
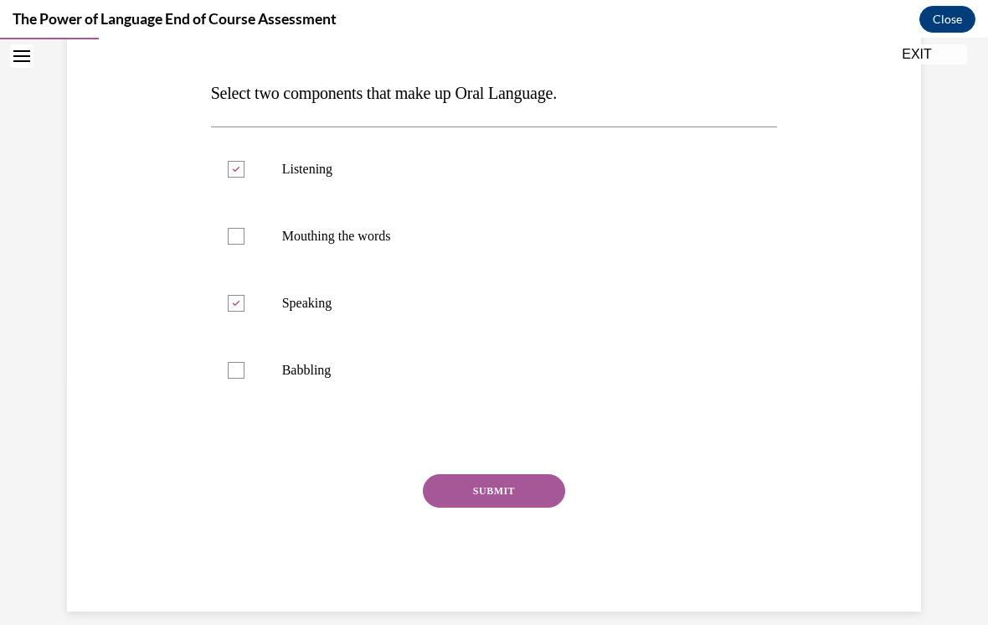
click at [509, 492] on button "SUBMIT" at bounding box center [494, 491] width 142 height 34
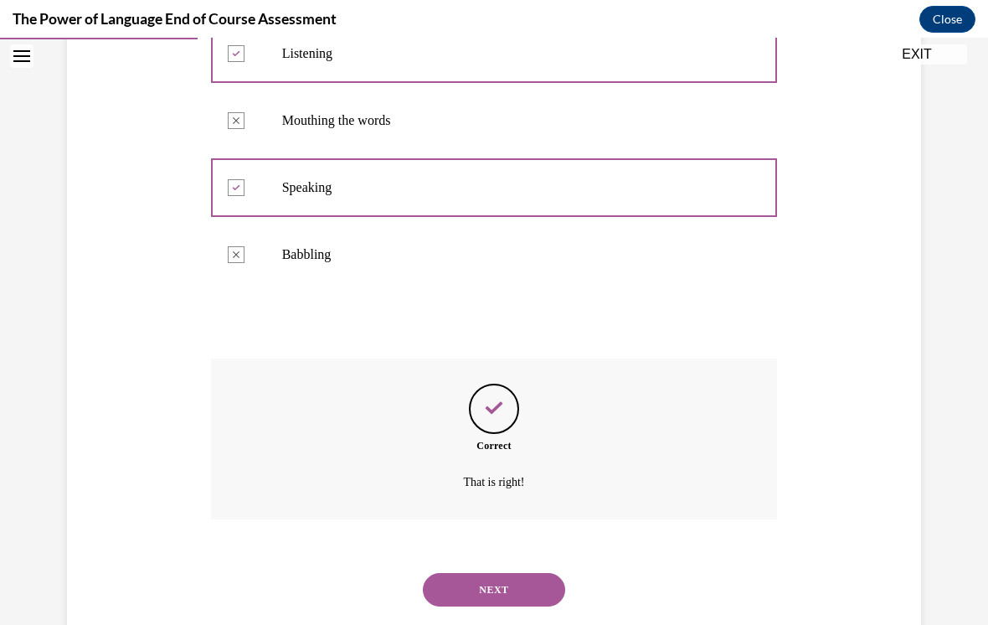
scroll to position [378, 0]
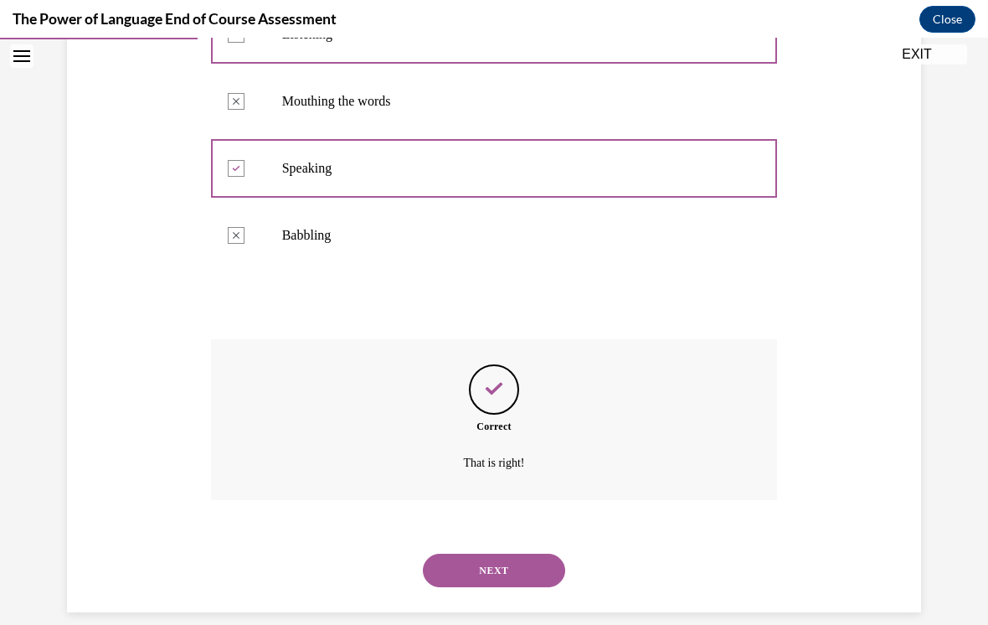
click at [518, 554] on button "NEXT" at bounding box center [494, 571] width 142 height 34
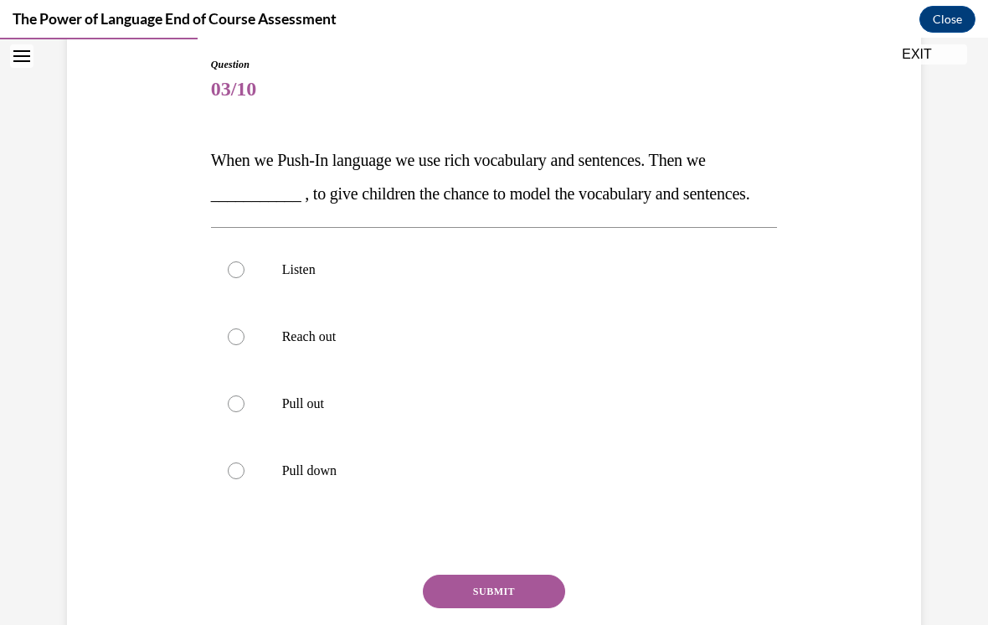
scroll to position [175, 0]
click at [400, 413] on p "Pull out" at bounding box center [509, 404] width 454 height 17
click at [245, 413] on input "Pull out" at bounding box center [236, 404] width 17 height 17
radio input "true"
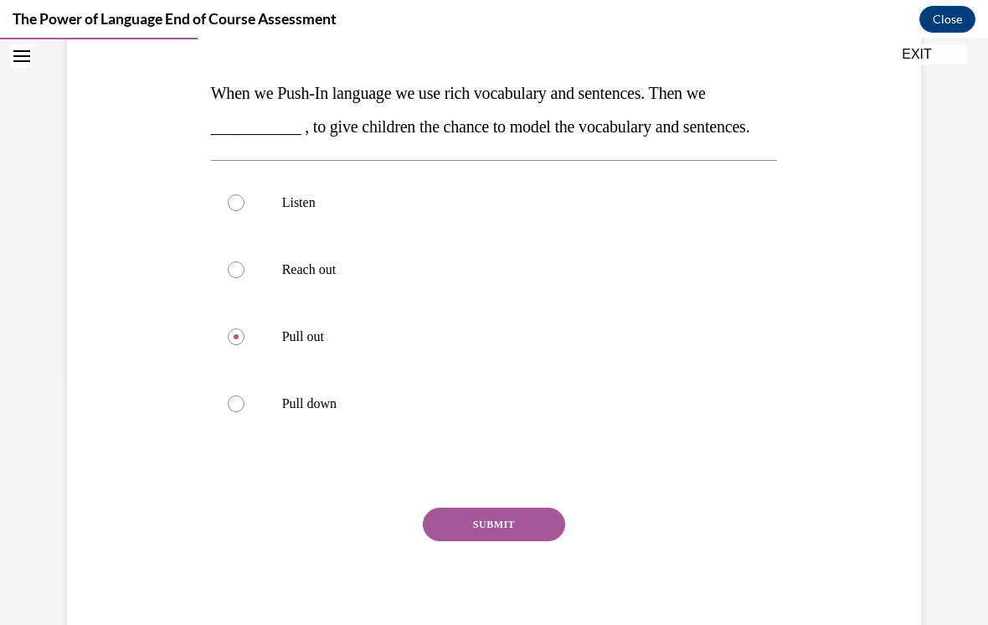
click at [482, 541] on button "SUBMIT" at bounding box center [494, 525] width 142 height 34
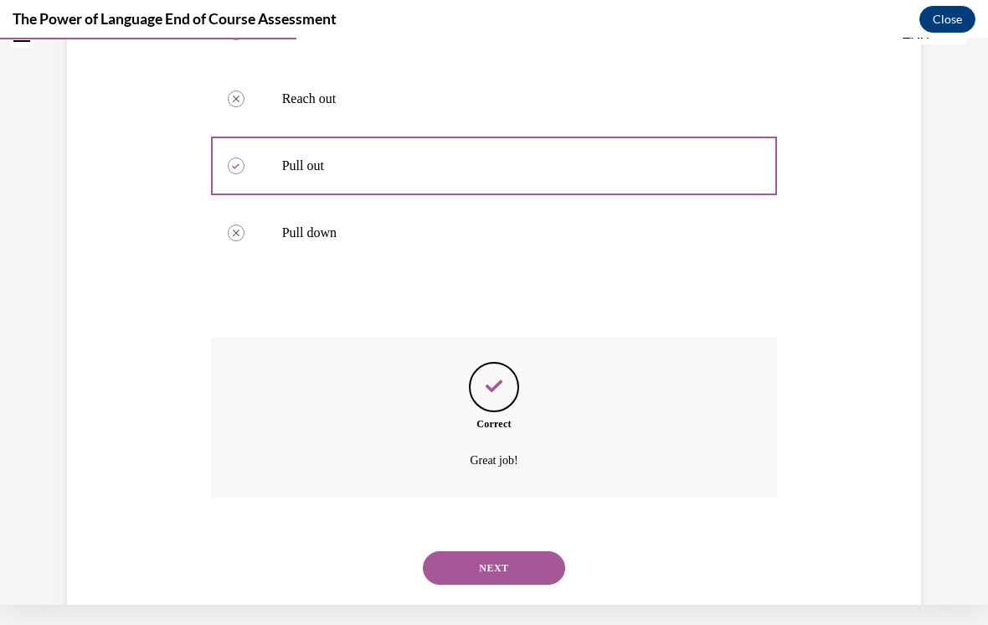
scroll to position [445, 0]
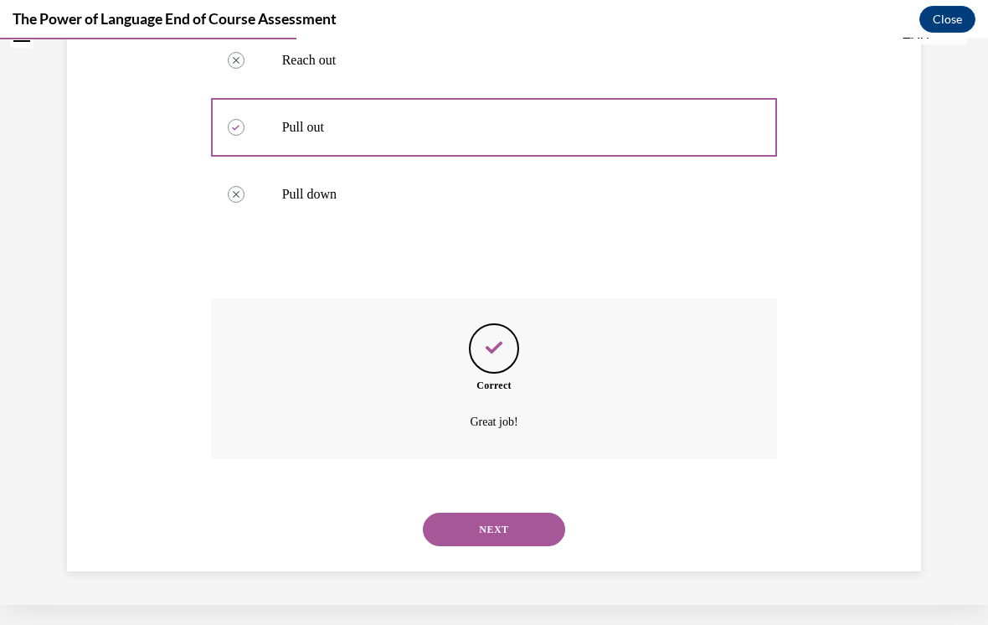
click at [472, 539] on button "NEXT" at bounding box center [494, 530] width 142 height 34
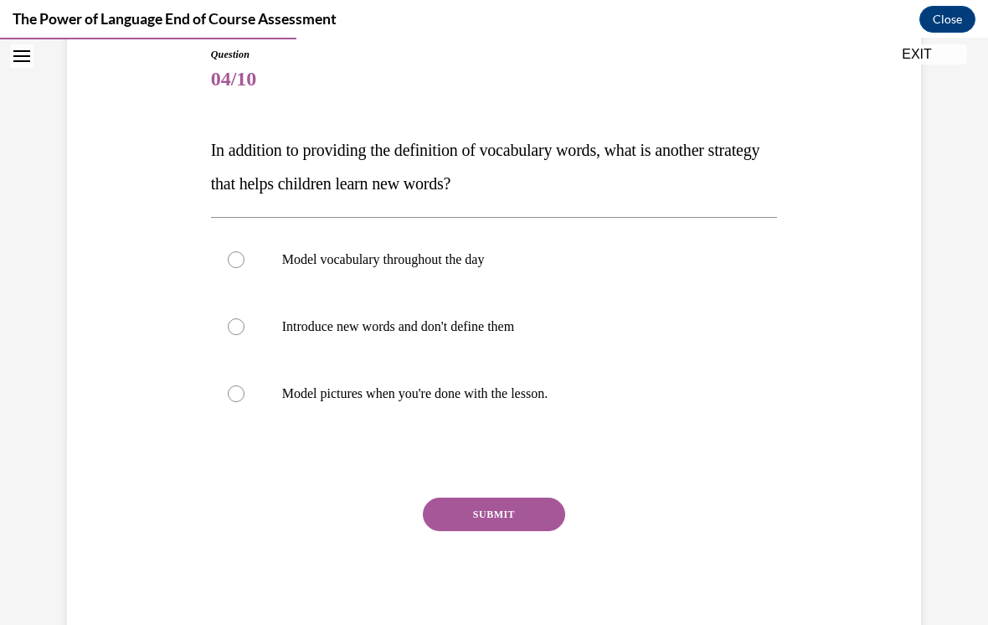
click at [550, 279] on label "Model vocabulary throughout the day" at bounding box center [494, 259] width 567 height 67
click at [245, 268] on input "Model vocabulary throughout the day" at bounding box center [236, 259] width 17 height 17
radio input "true"
click at [491, 519] on button "SUBMIT" at bounding box center [494, 514] width 142 height 34
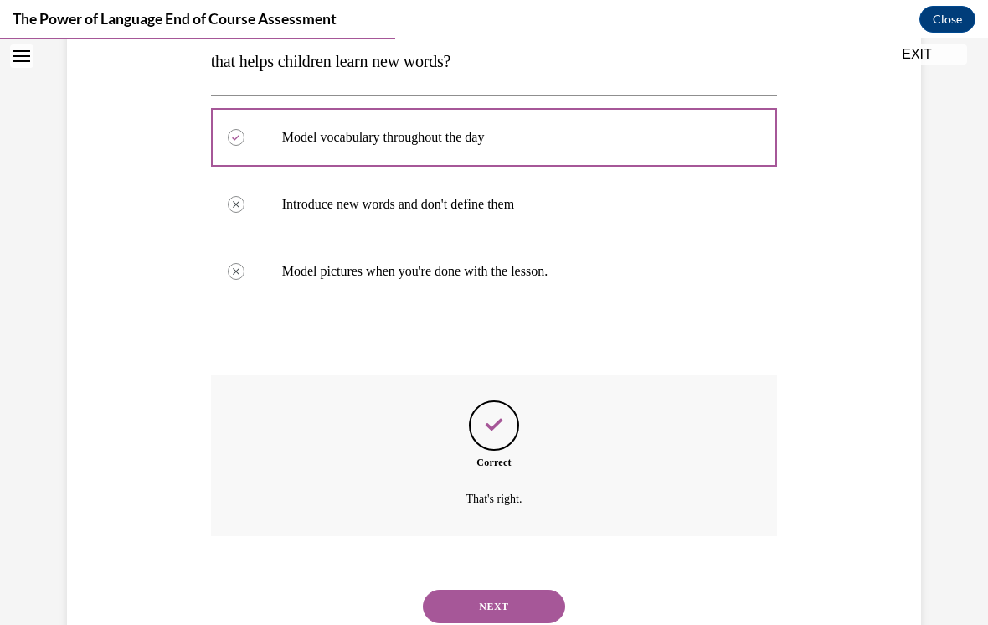
scroll to position [344, 0]
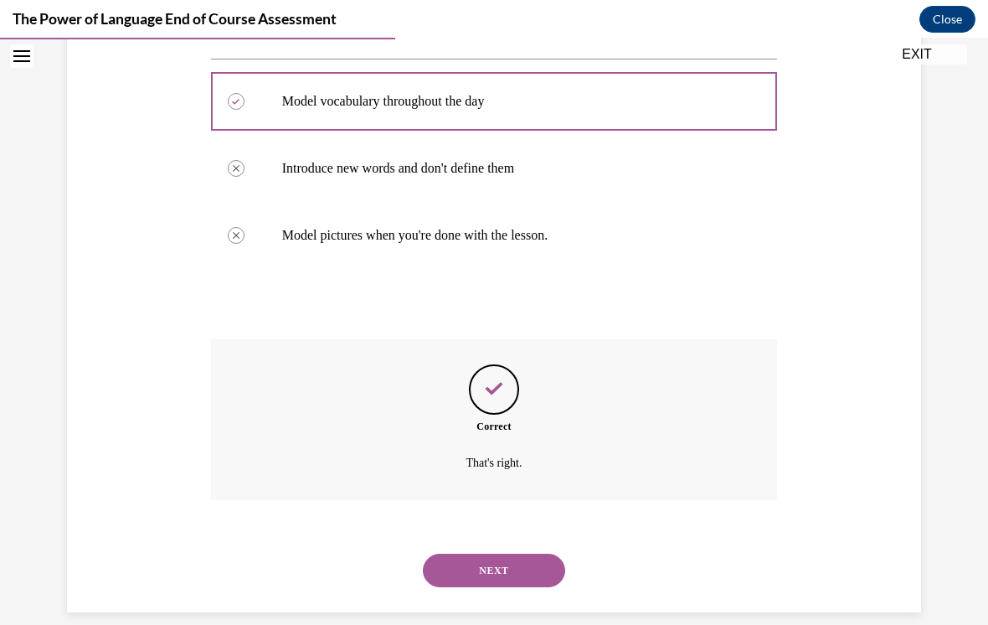
click at [516, 554] on button "NEXT" at bounding box center [494, 571] width 142 height 34
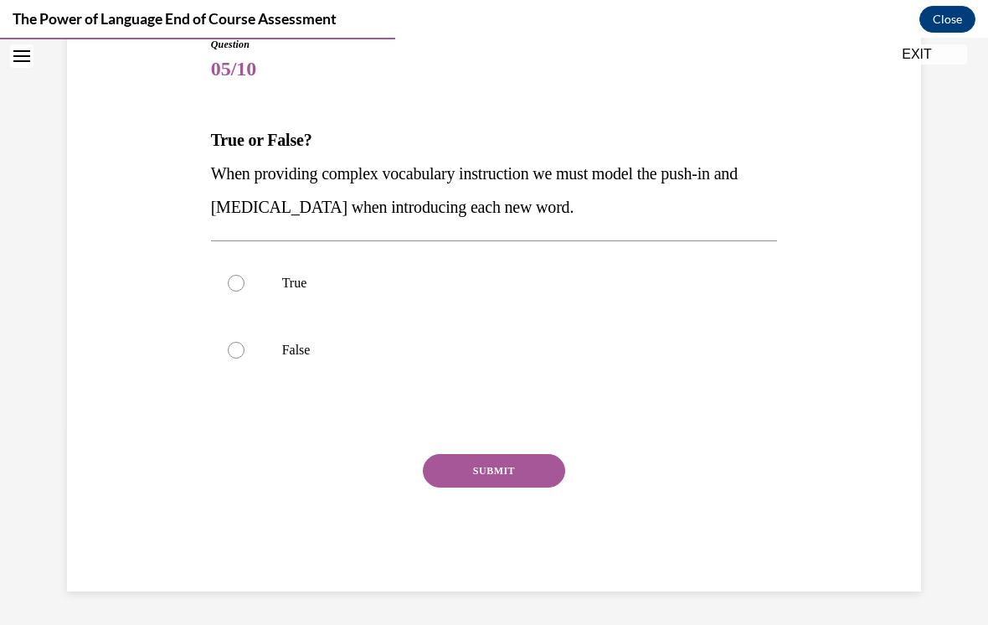
scroll to position [176, 0]
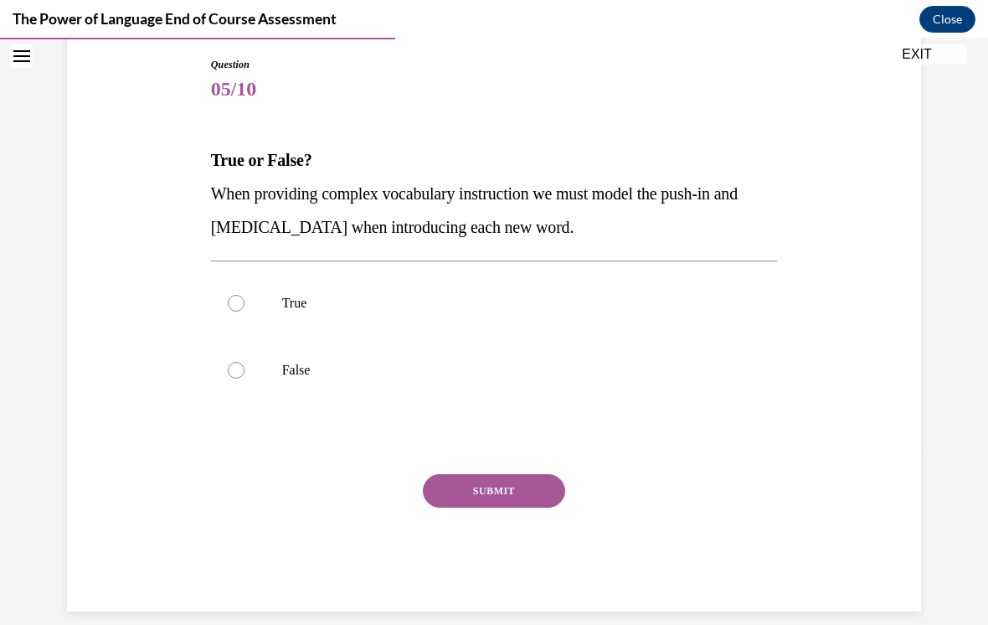
click at [265, 318] on label "True" at bounding box center [494, 303] width 567 height 67
click at [245, 312] on input "True" at bounding box center [236, 303] width 17 height 17
radio input "true"
click at [461, 490] on button "SUBMIT" at bounding box center [494, 491] width 142 height 34
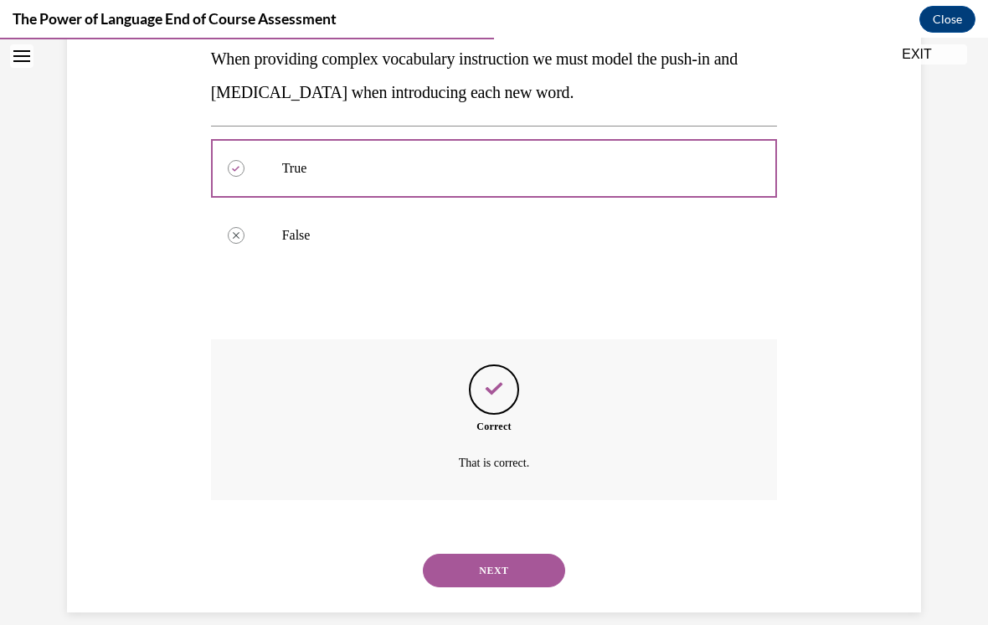
scroll to position [311, 0]
click at [506, 554] on button "NEXT" at bounding box center [494, 571] width 142 height 34
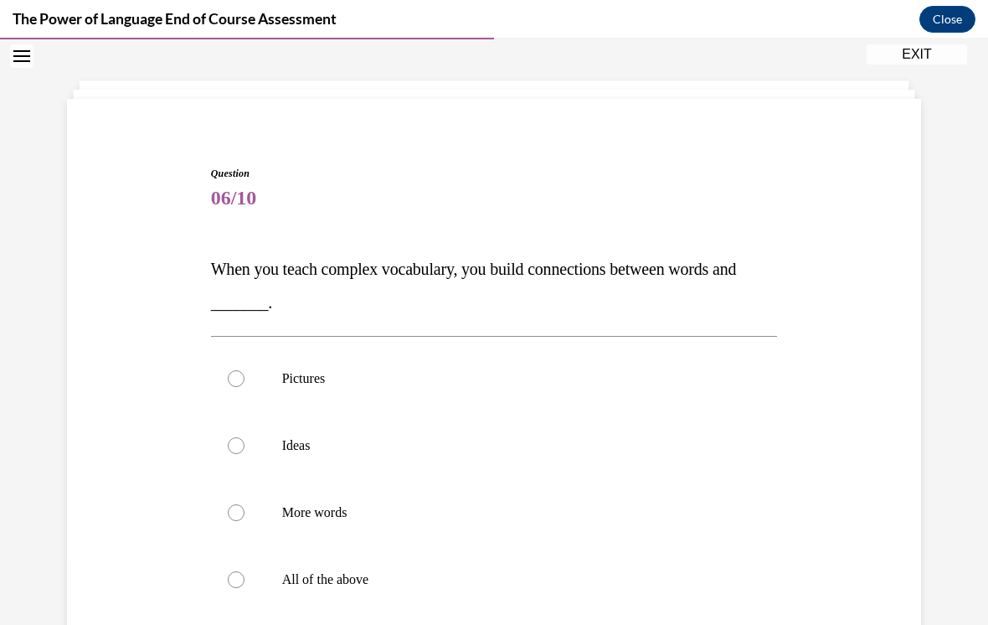
scroll to position [53, 0]
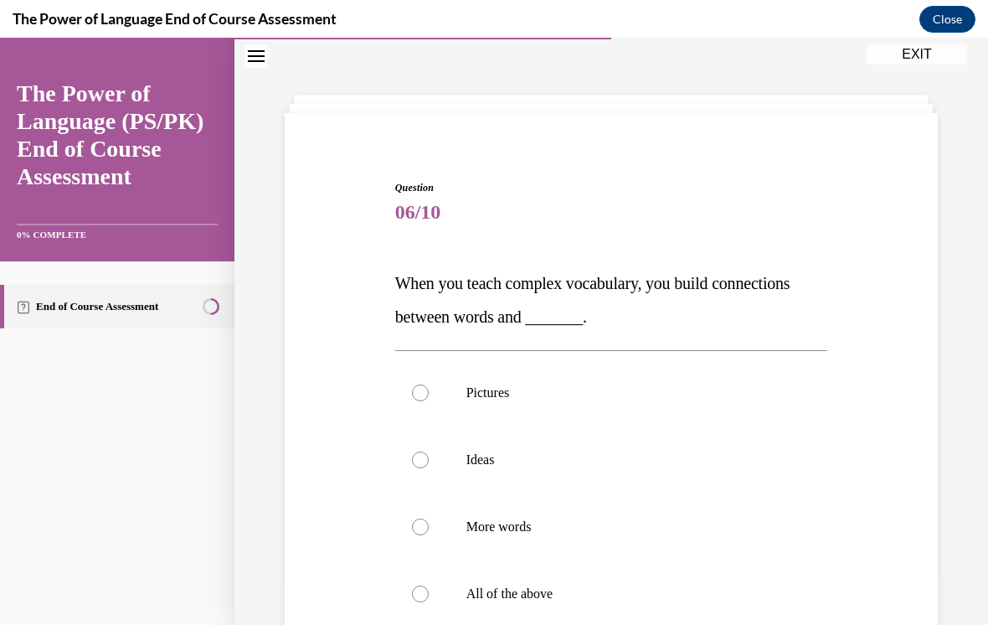
click at [413, 585] on label "All of the above" at bounding box center [611, 593] width 433 height 67
click at [413, 585] on input "All of the above" at bounding box center [420, 593] width 17 height 17
radio input "true"
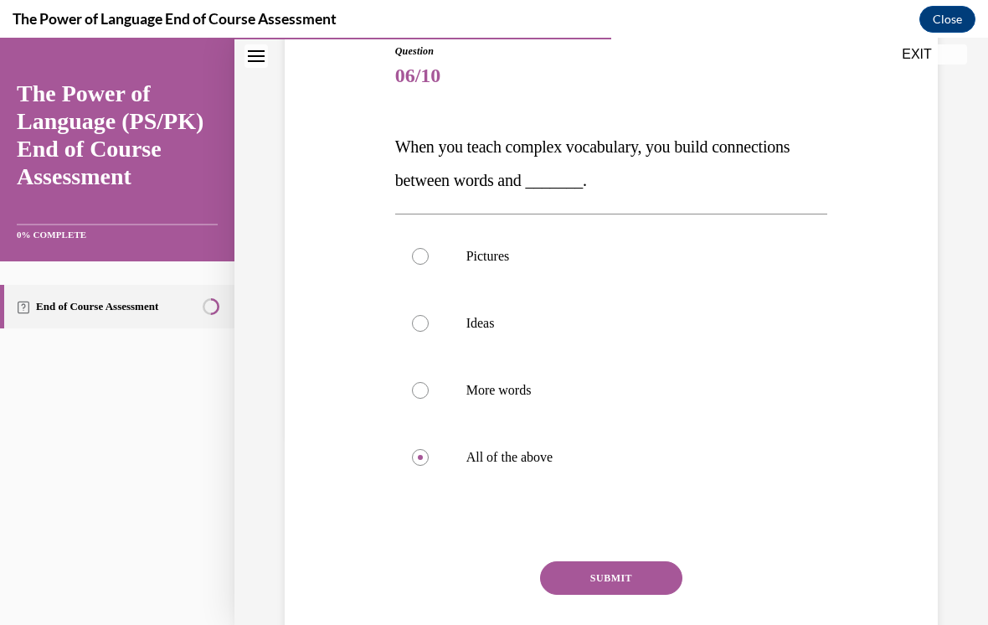
click at [597, 575] on button "SUBMIT" at bounding box center [611, 578] width 142 height 34
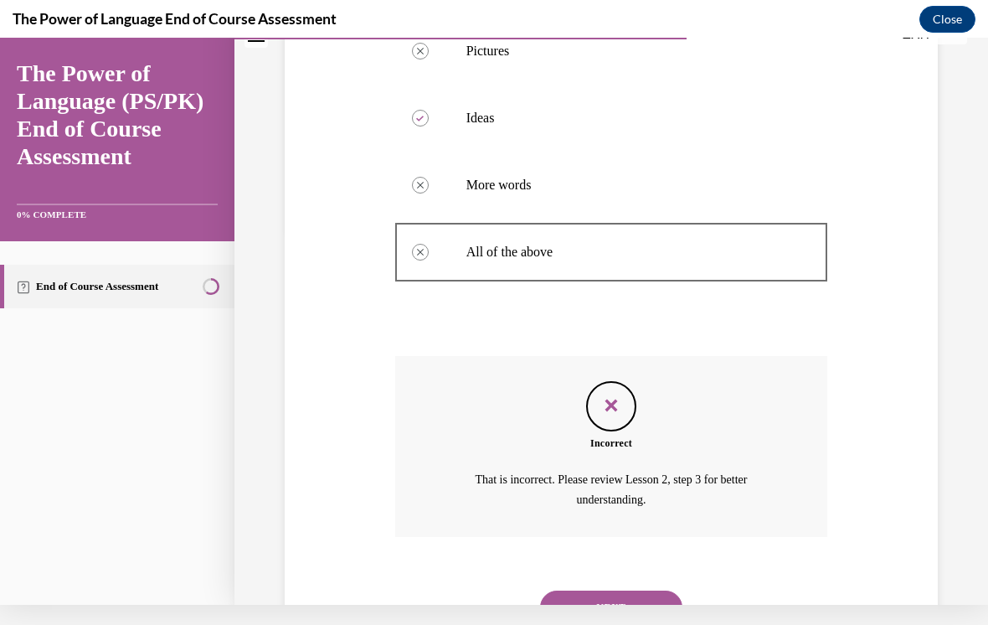
scroll to position [430, 0]
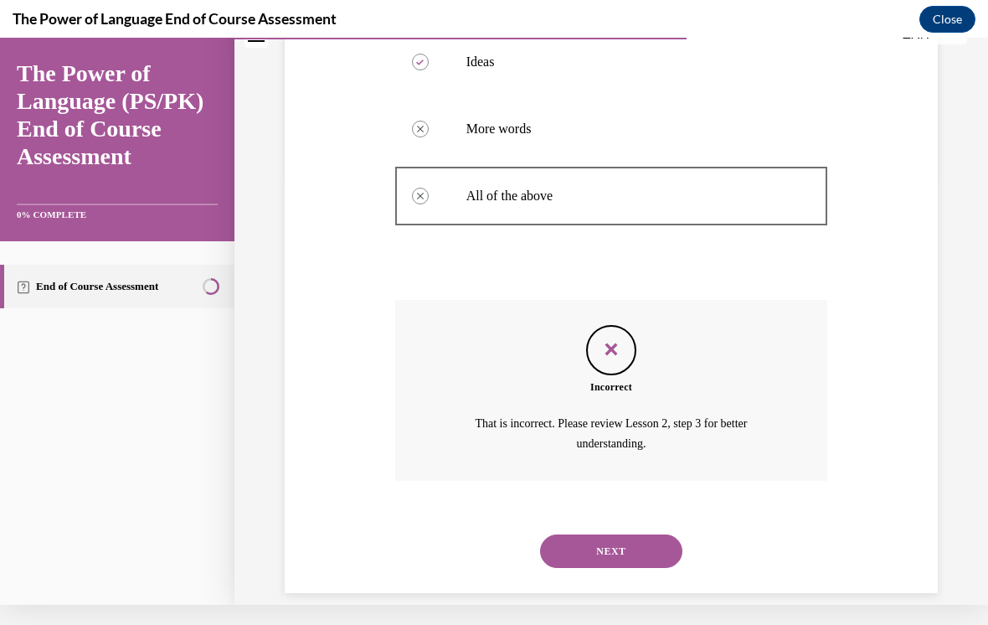
click at [592, 534] on button "NEXT" at bounding box center [611, 551] width 142 height 34
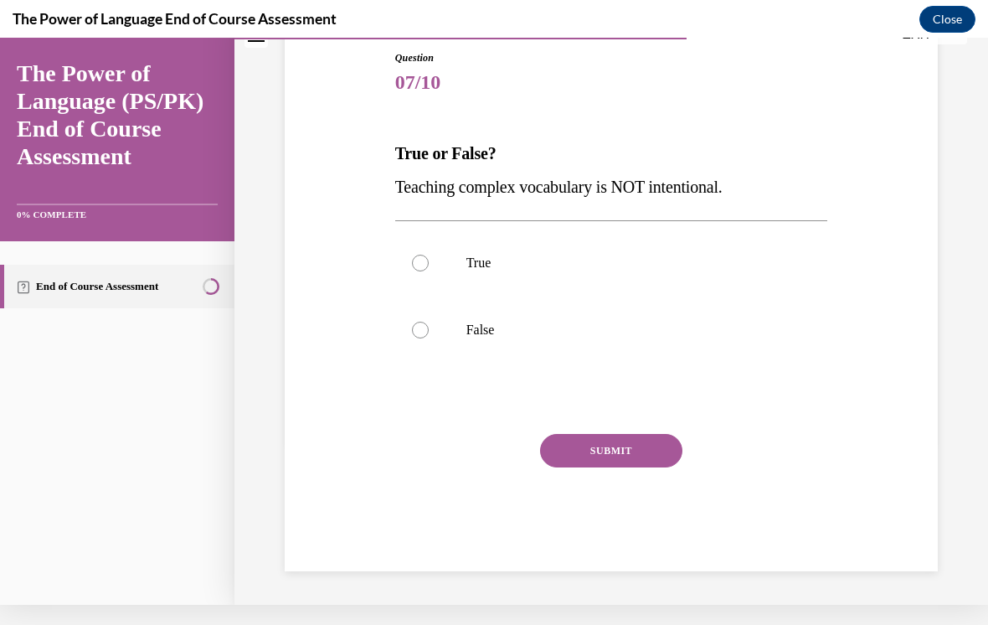
scroll to position [142, 0]
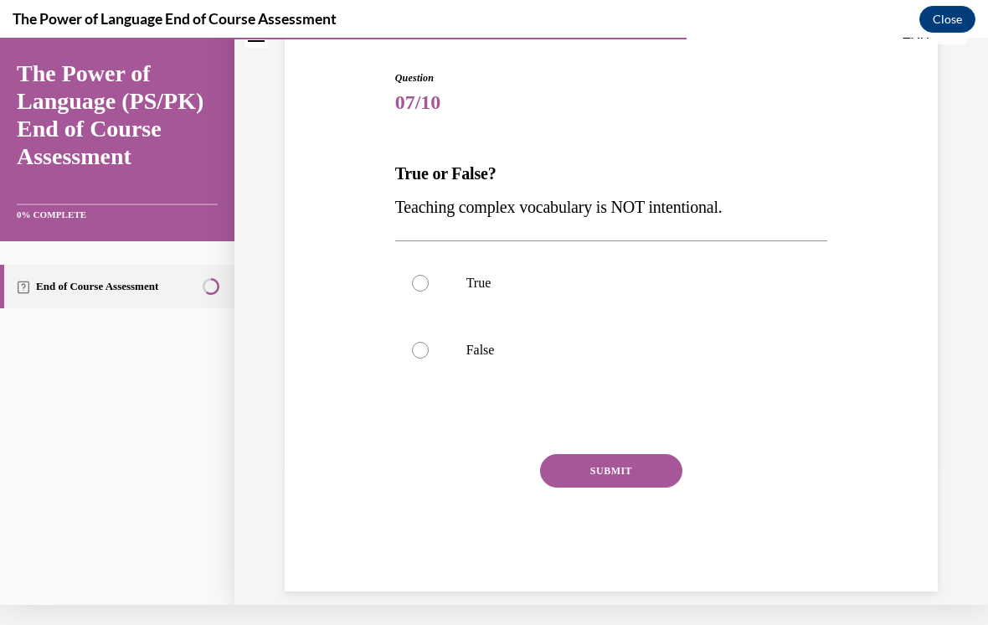
click at [436, 352] on label "False" at bounding box center [611, 350] width 433 height 67
click at [429, 352] on input "False" at bounding box center [420, 350] width 17 height 17
radio input "true"
click at [575, 467] on button "SUBMIT" at bounding box center [611, 471] width 142 height 34
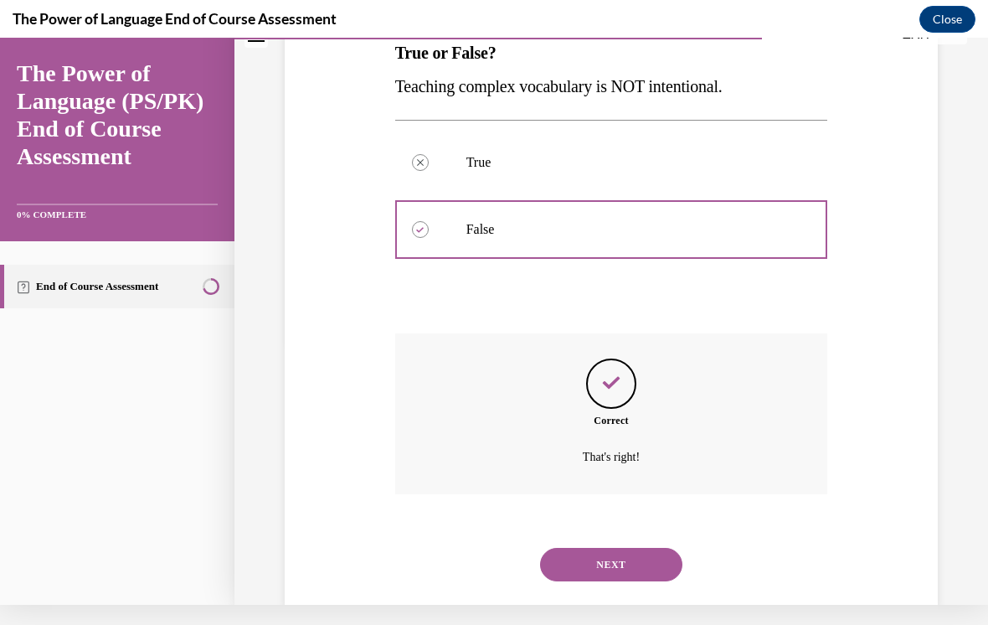
scroll to position [277, 0]
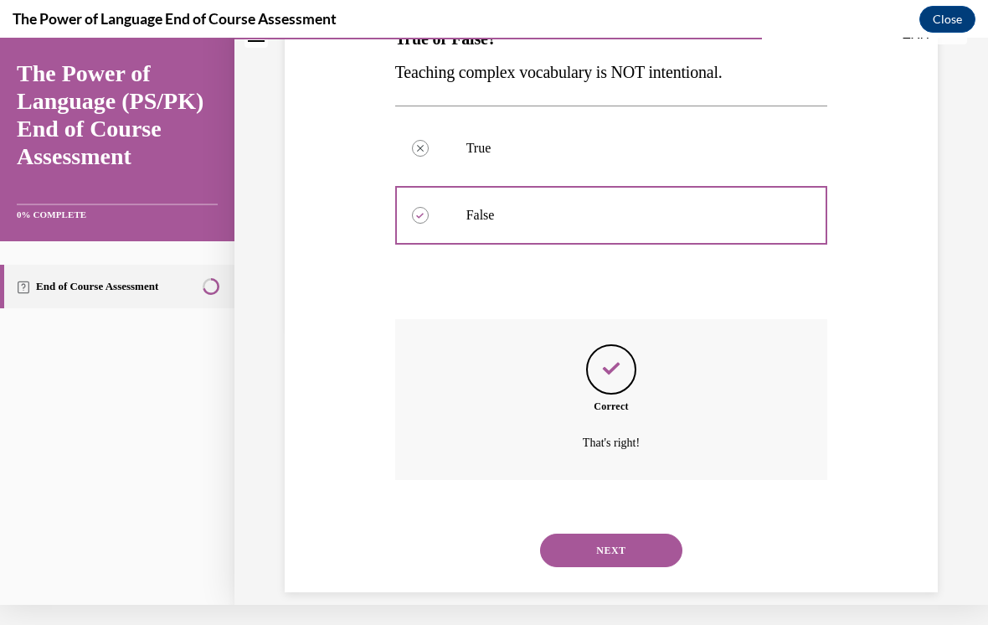
click at [592, 534] on button "NEXT" at bounding box center [611, 551] width 142 height 34
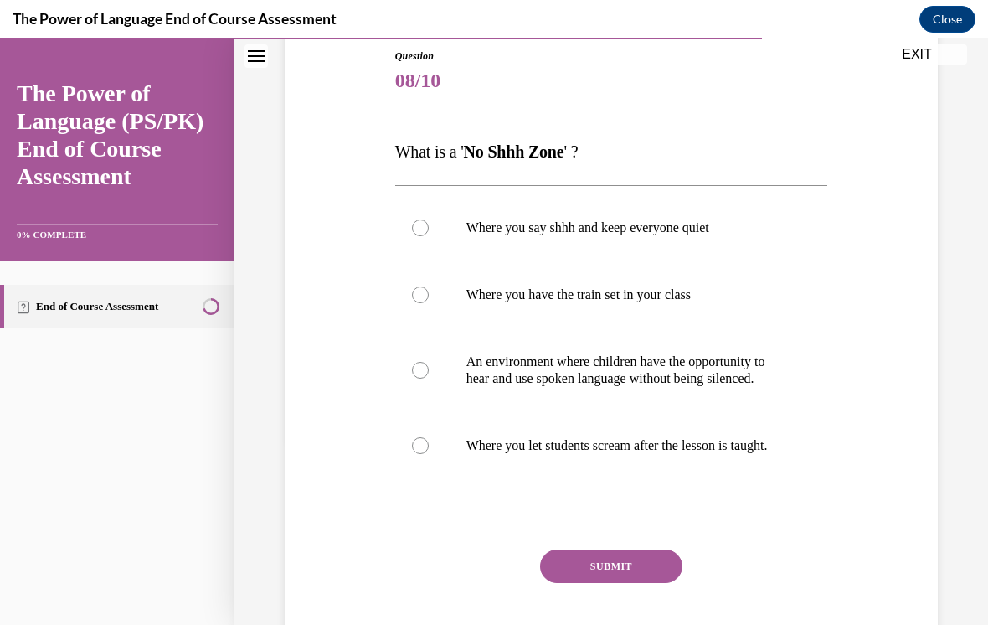
scroll to position [185, 0]
click at [443, 360] on label "An environment where children have the opportunity to hear and use spoken langu…" at bounding box center [611, 369] width 433 height 84
click at [429, 361] on input "An environment where children have the opportunity to hear and use spoken langu…" at bounding box center [420, 369] width 17 height 17
radio input "true"
click at [555, 577] on div "Question 08/10 What is a ' No Shhh Zone ' ? Where you say shhh and keep everyon…" at bounding box center [611, 367] width 433 height 638
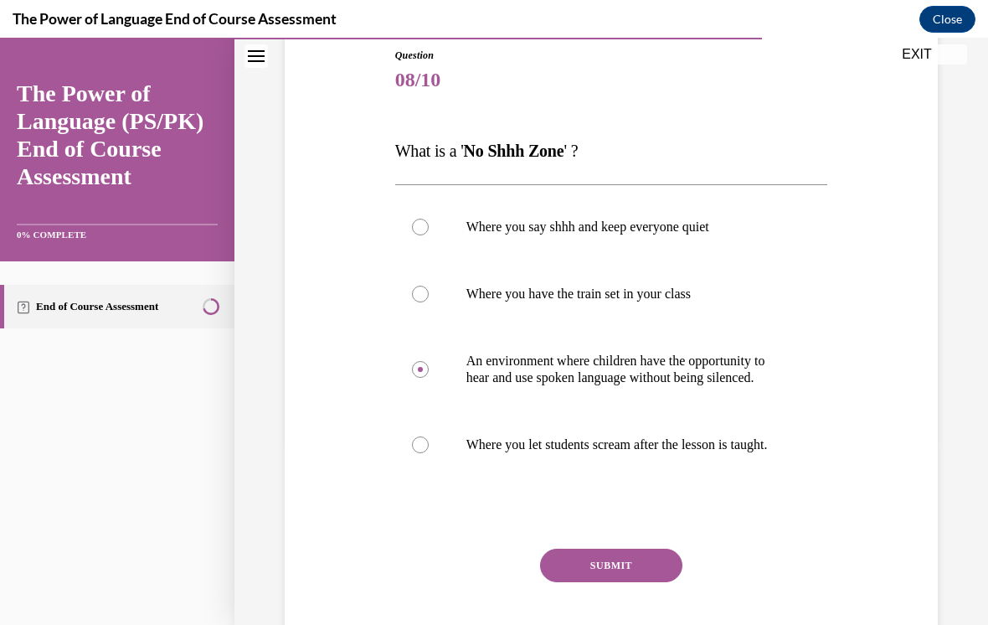
click at [573, 582] on button "SUBMIT" at bounding box center [611, 566] width 142 height 34
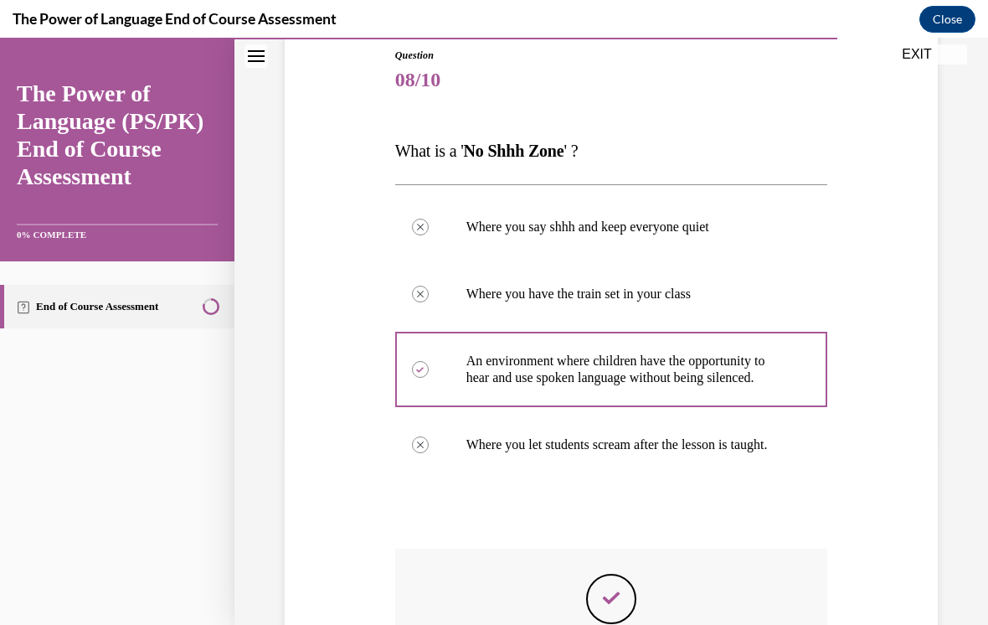
scroll to position [20, 0]
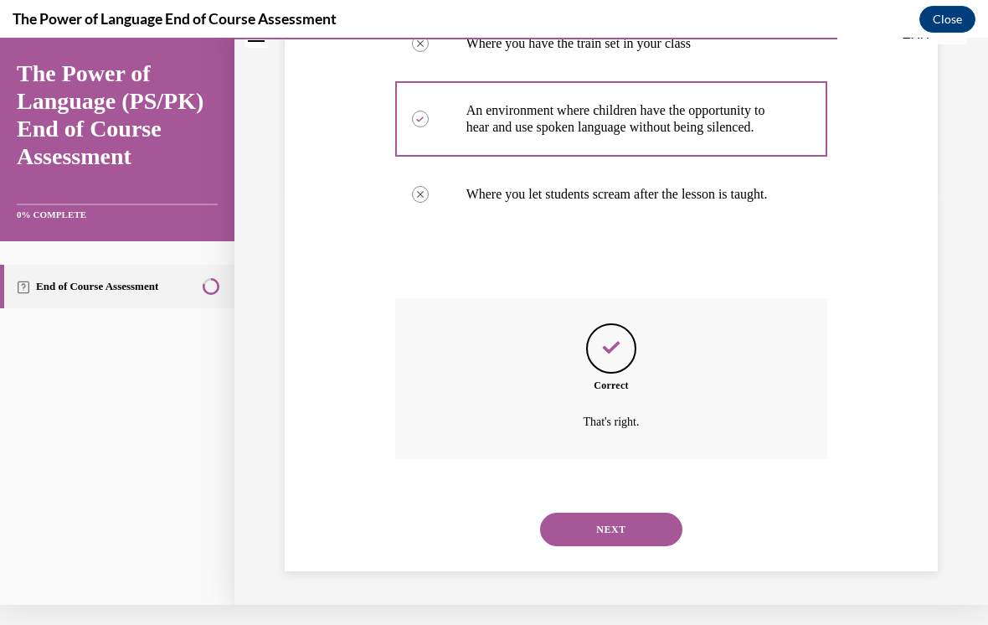
click at [572, 528] on button "NEXT" at bounding box center [611, 530] width 142 height 34
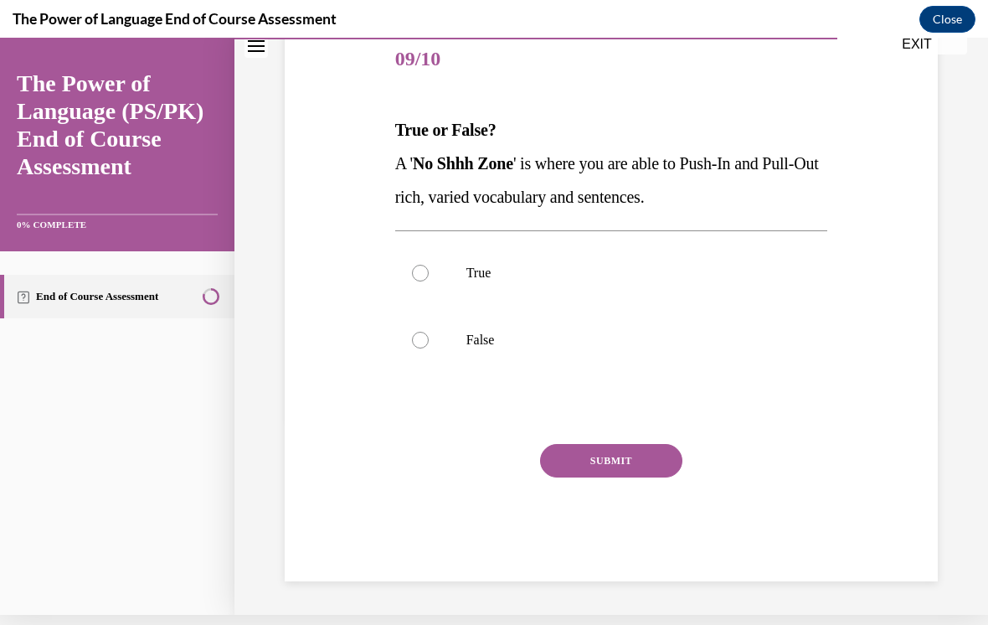
scroll to position [176, 0]
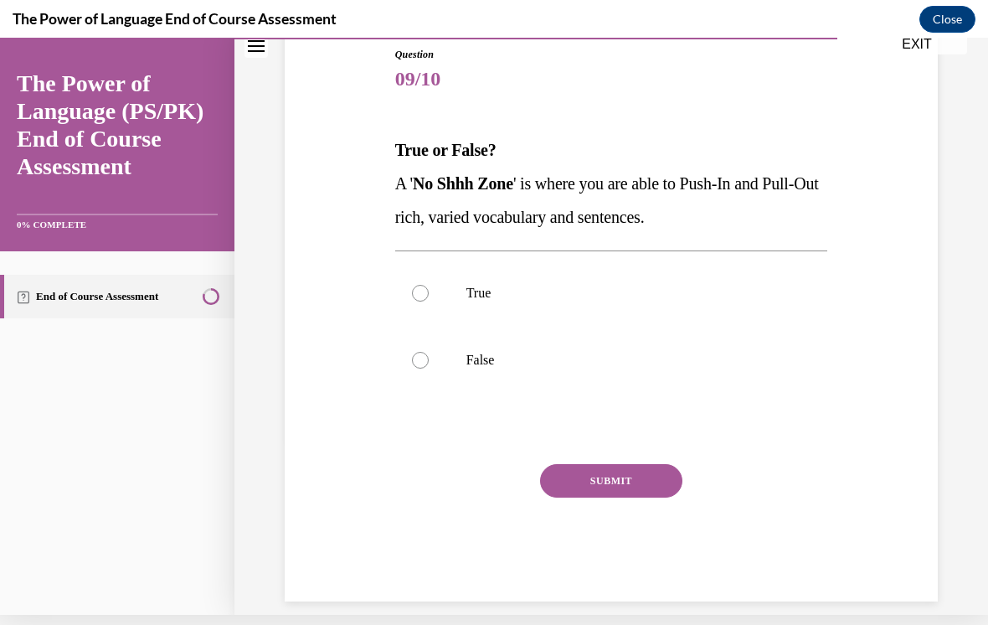
click at [445, 297] on label "True" at bounding box center [611, 293] width 433 height 67
click at [429, 297] on input "True" at bounding box center [420, 293] width 17 height 17
radio input "true"
click at [585, 476] on button "SUBMIT" at bounding box center [611, 481] width 142 height 34
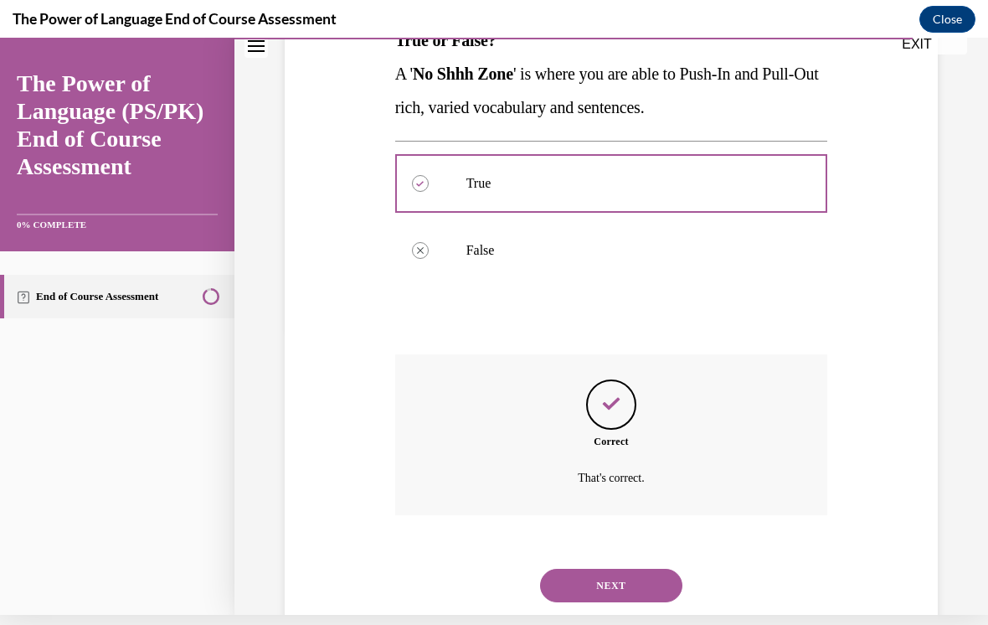
scroll to position [311, 0]
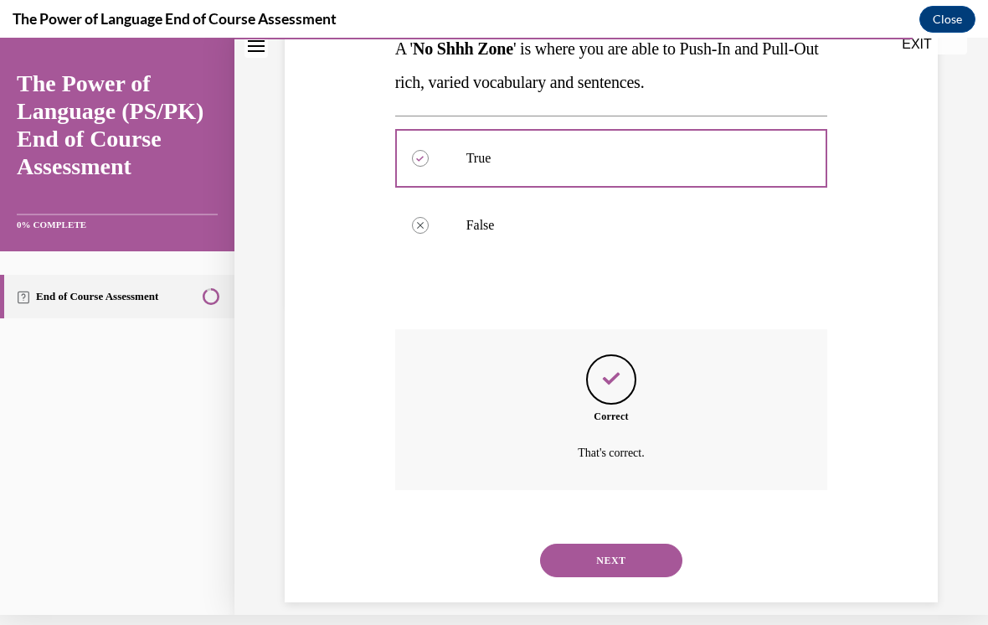
click at [572, 544] on button "NEXT" at bounding box center [611, 561] width 142 height 34
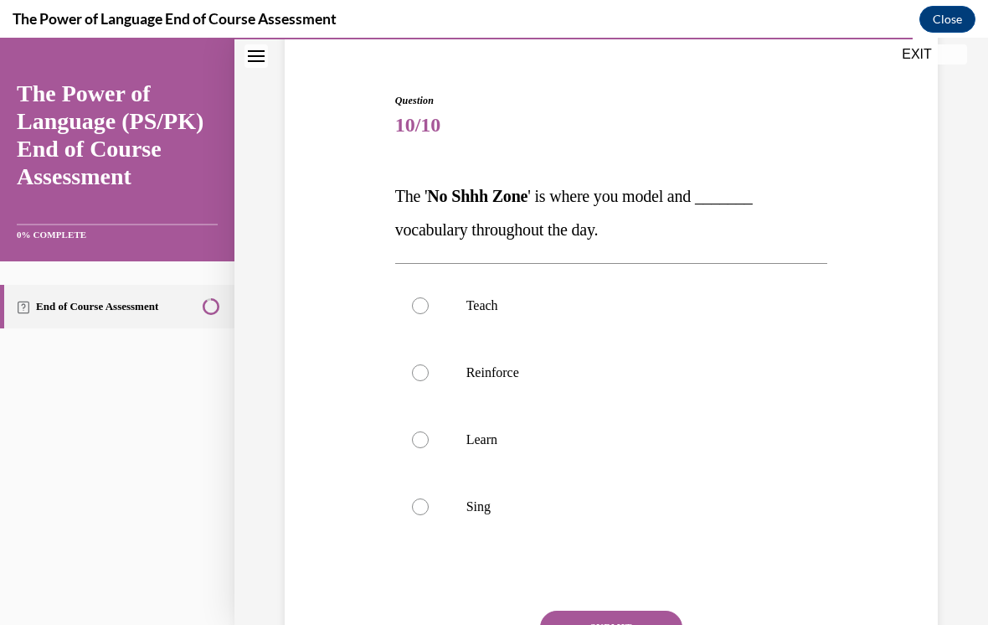
scroll to position [141, 0]
click at [418, 365] on div at bounding box center [420, 371] width 17 height 17
click at [418, 365] on input "Reinforce" at bounding box center [420, 371] width 17 height 17
radio input "true"
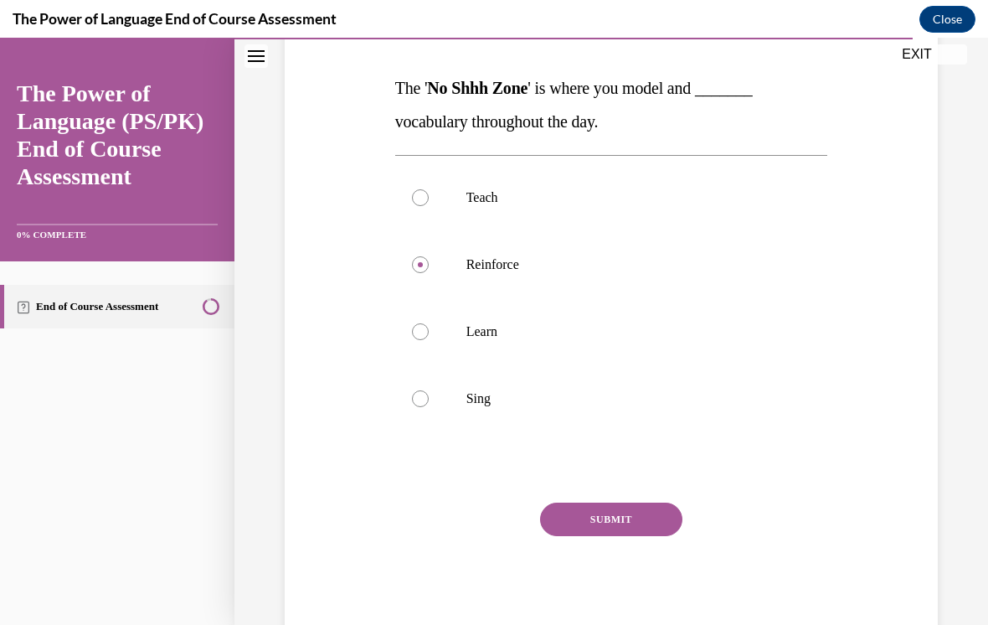
click at [595, 510] on button "SUBMIT" at bounding box center [611, 520] width 142 height 34
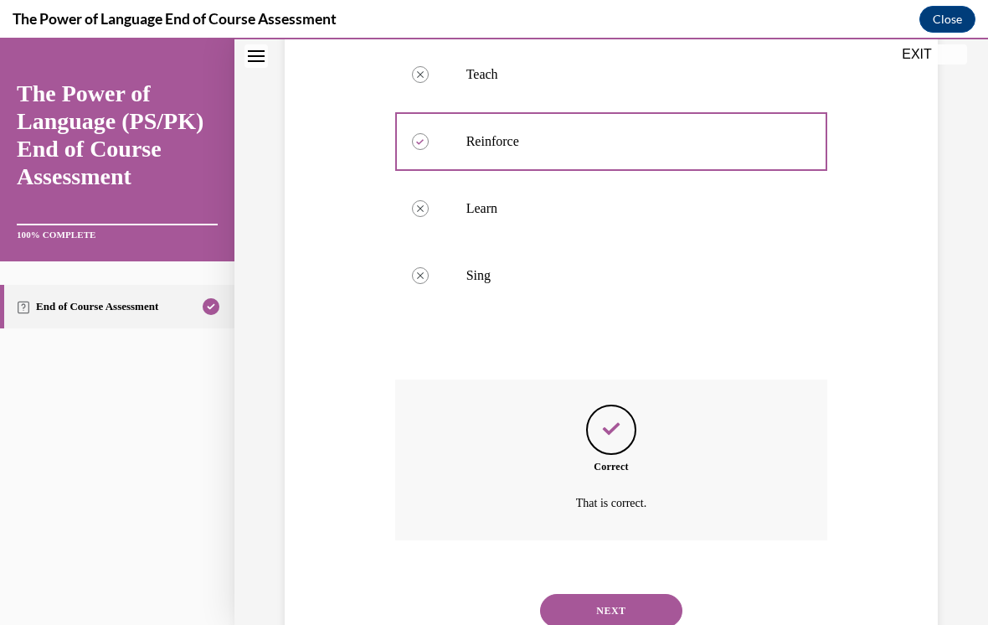
scroll to position [411, 0]
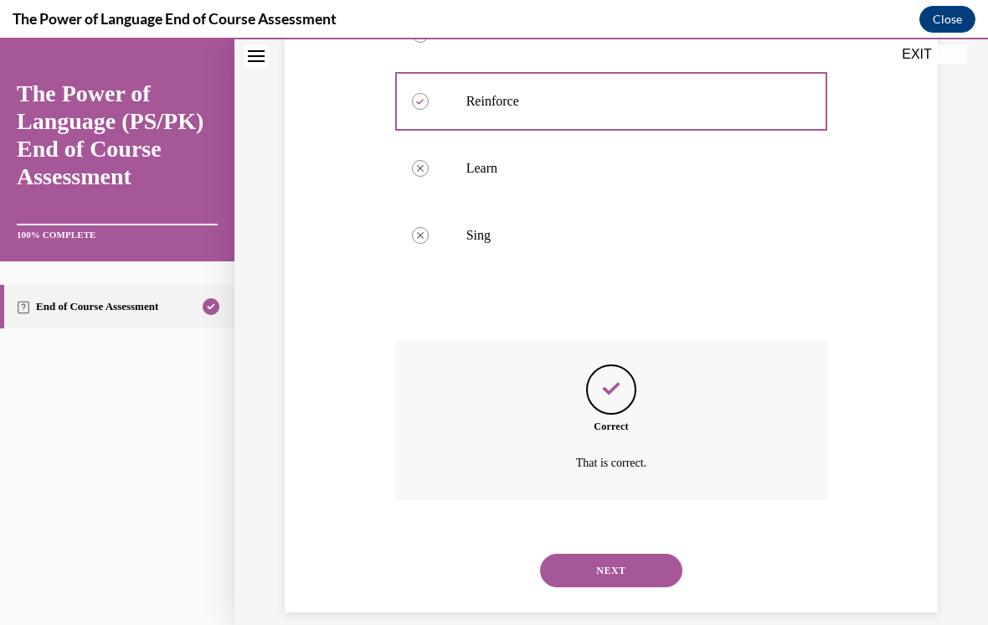
click at [585, 554] on button "NEXT" at bounding box center [611, 571] width 142 height 34
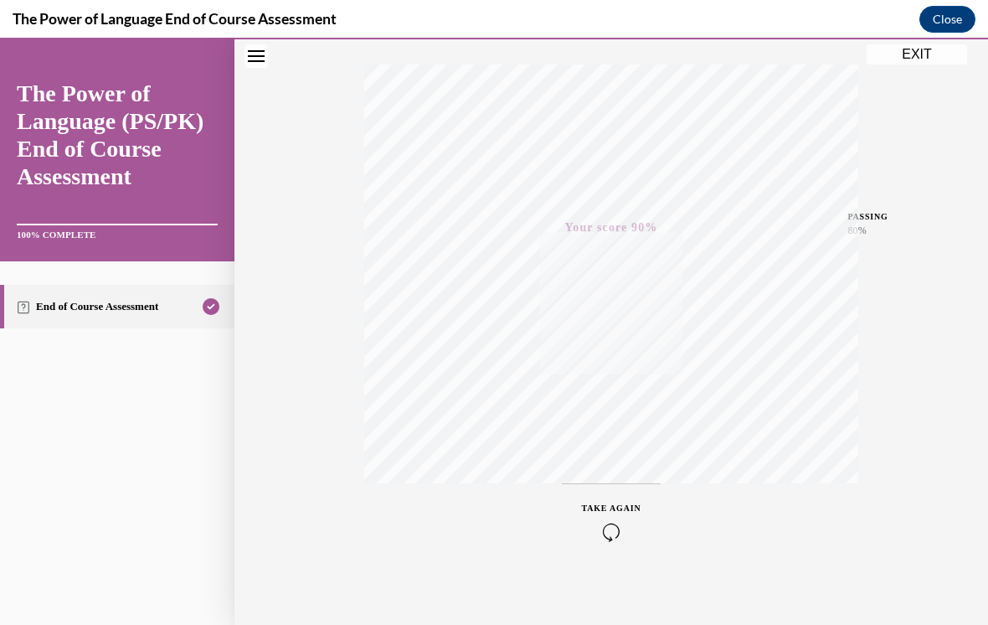
scroll to position [271, 0]
click at [922, 60] on button "EXIT" at bounding box center [917, 54] width 101 height 20
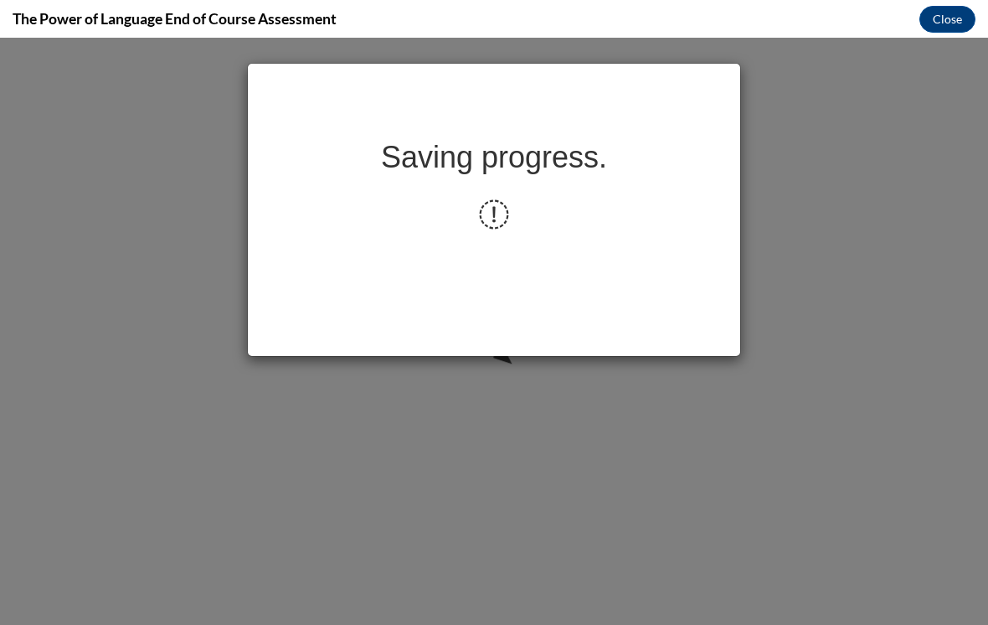
scroll to position [0, 0]
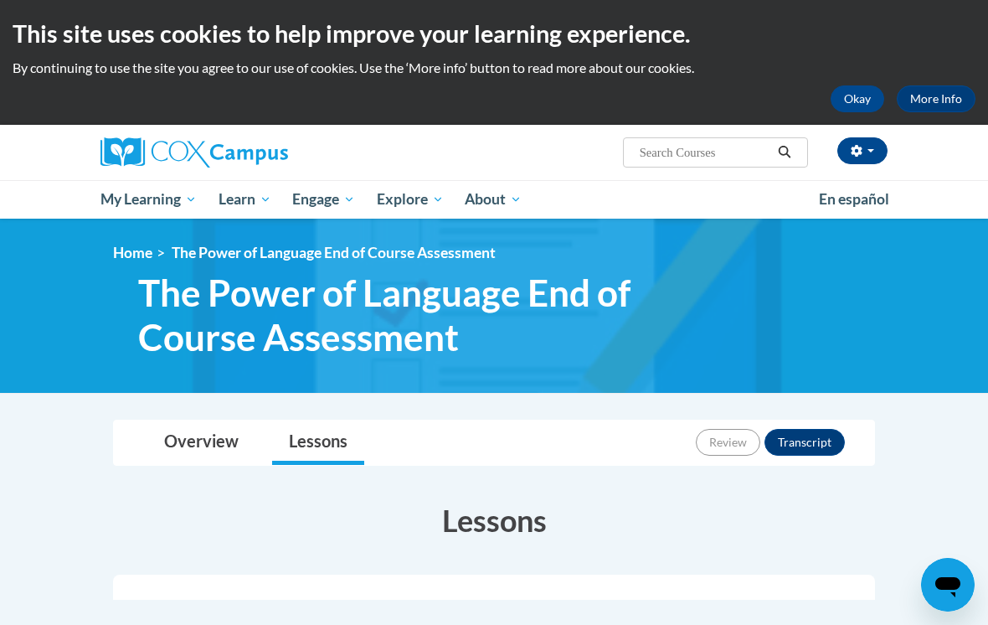
click at [0, 0] on span "My Course Progress" at bounding box center [0, 0] width 0 height 0
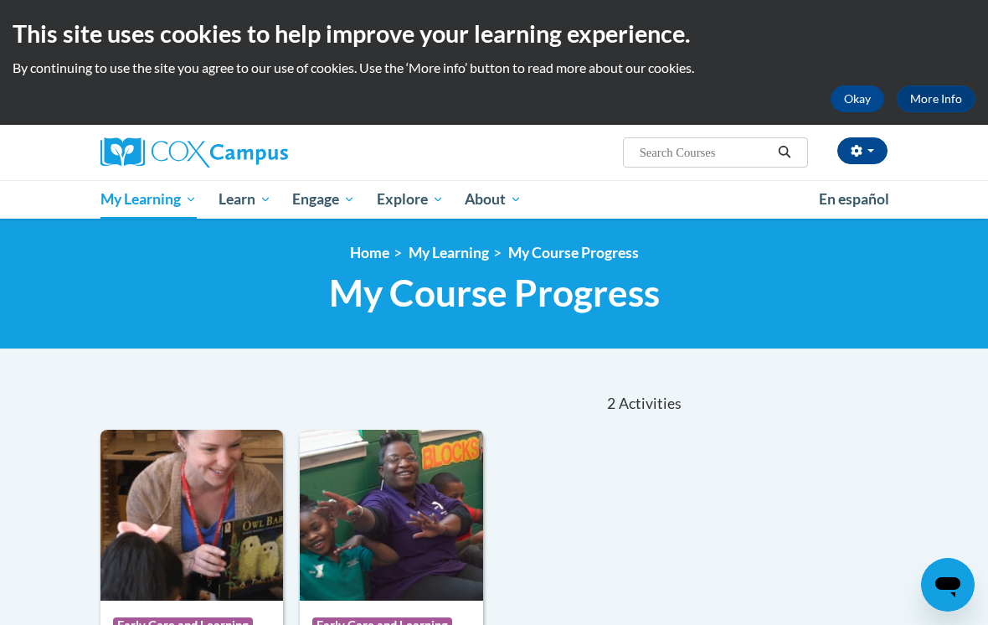
click at [868, 157] on button "button" at bounding box center [863, 150] width 50 height 27
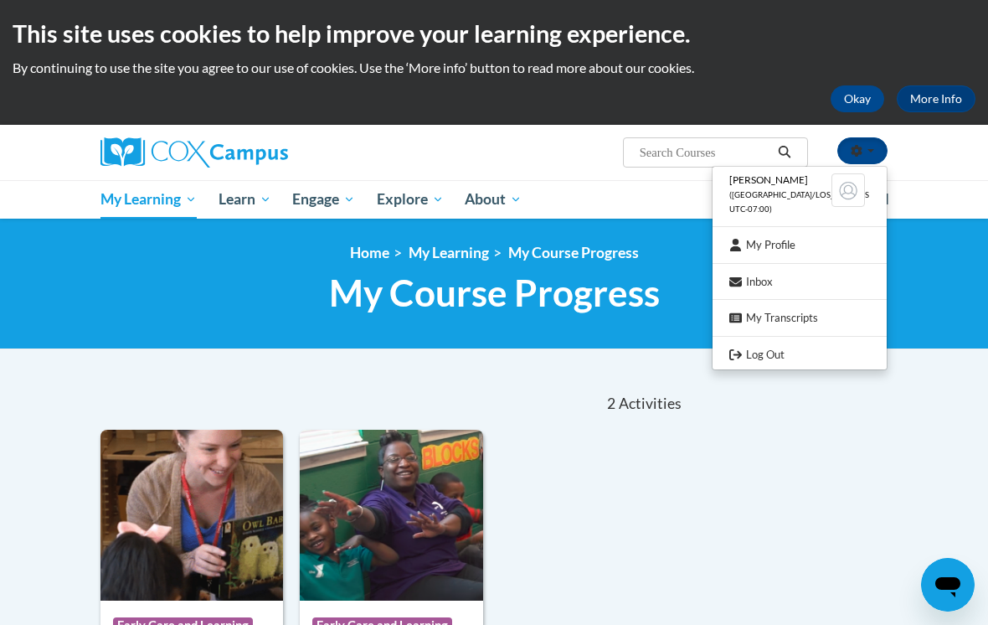
click at [788, 351] on link "Log Out" at bounding box center [800, 354] width 174 height 21
